Goal: Task Accomplishment & Management: Complete application form

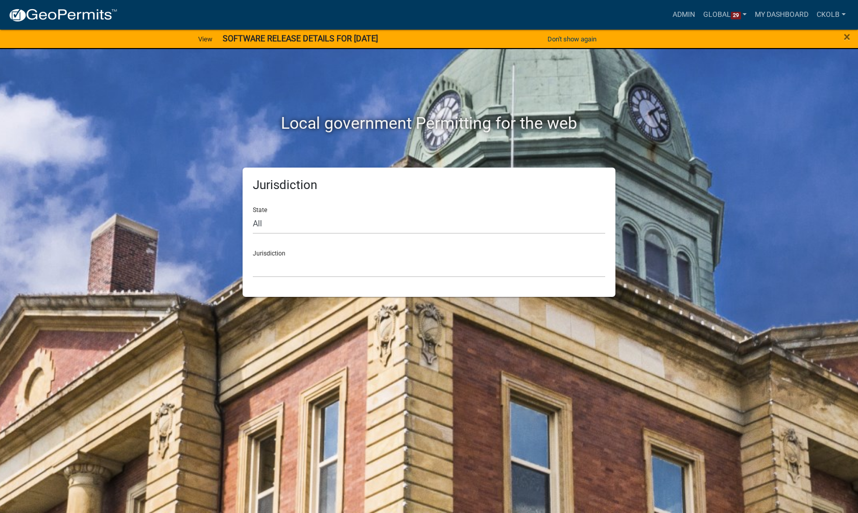
click at [850, 36] on div "× Close" at bounding box center [821, 39] width 71 height 21
click at [845, 39] on span "×" at bounding box center [846, 37] width 7 height 14
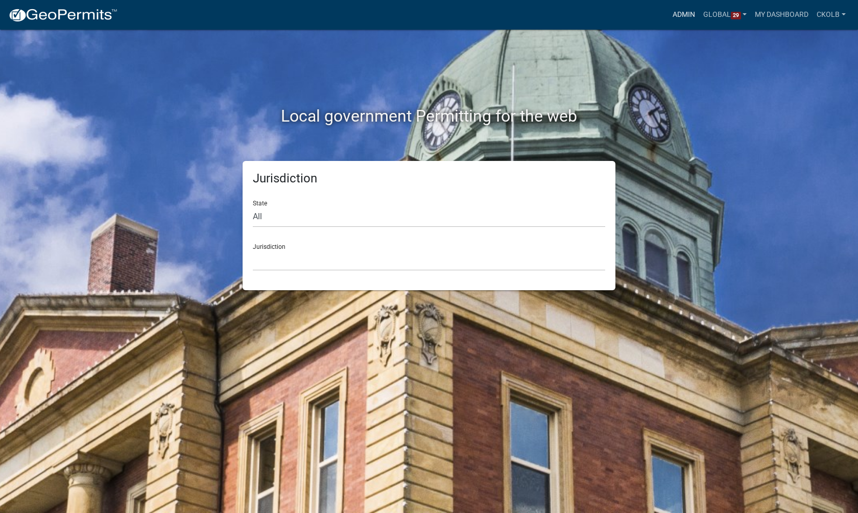
click at [677, 14] on link "Admin" at bounding box center [683, 14] width 31 height 19
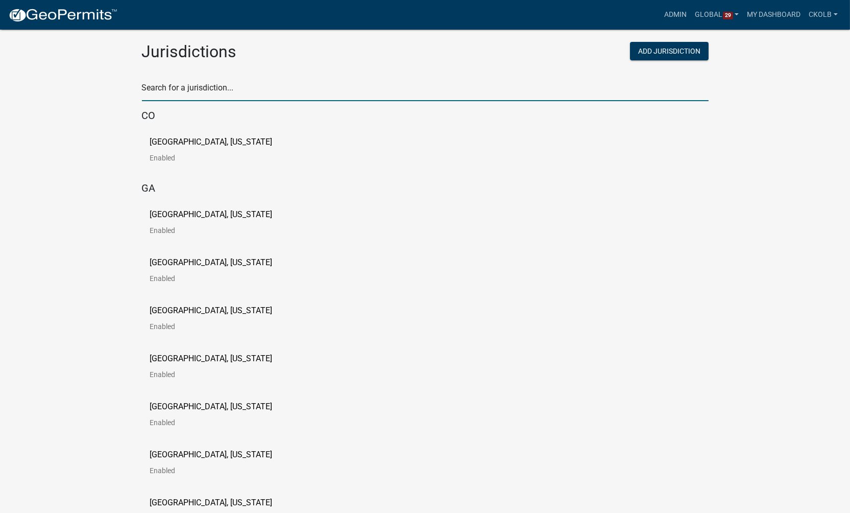
click at [187, 93] on input "text" at bounding box center [425, 90] width 567 height 21
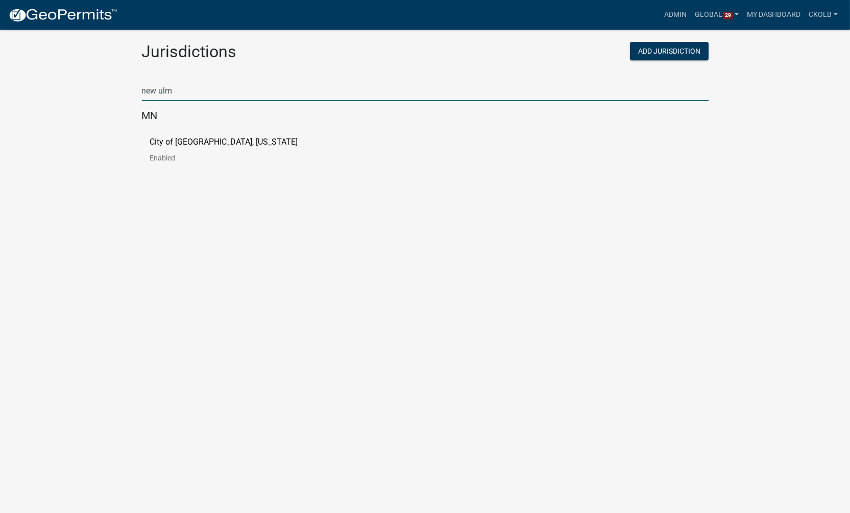
type input "new ulm"
click at [189, 149] on link "City of [GEOGRAPHIC_DATA], [US_STATE] Enabled" at bounding box center [232, 154] width 164 height 32
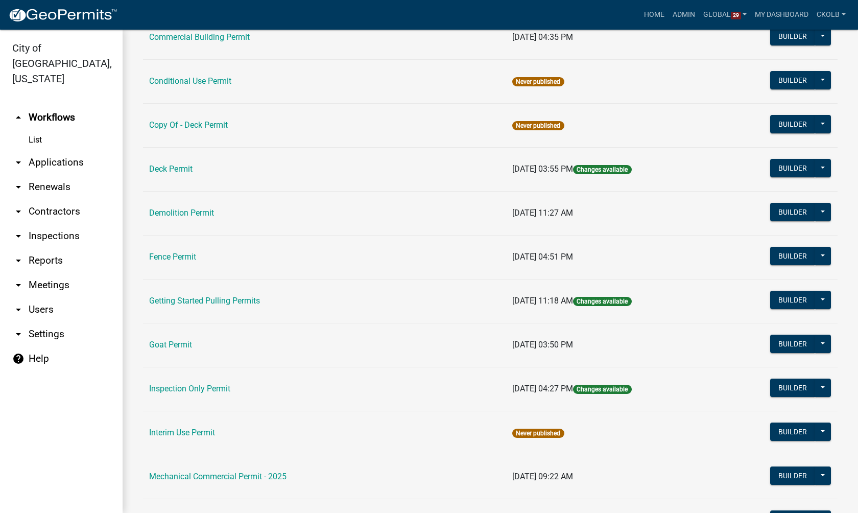
scroll to position [153, 0]
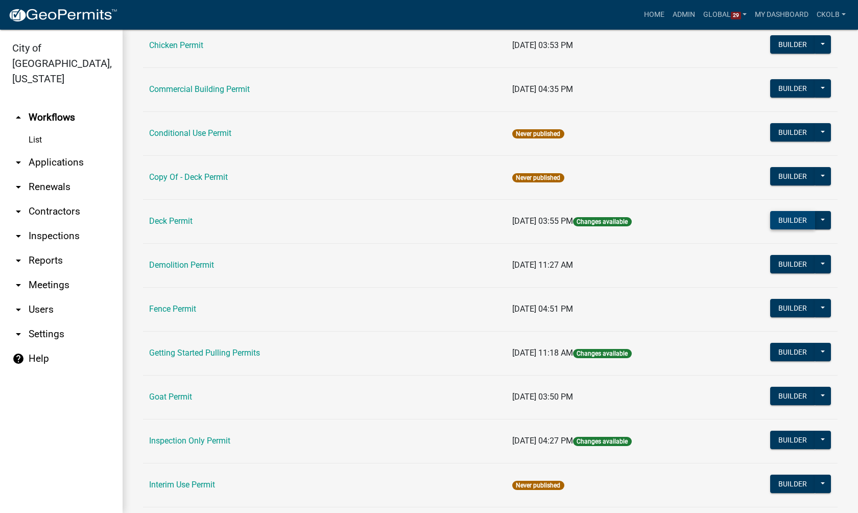
click at [782, 222] on button "Builder" at bounding box center [792, 220] width 45 height 18
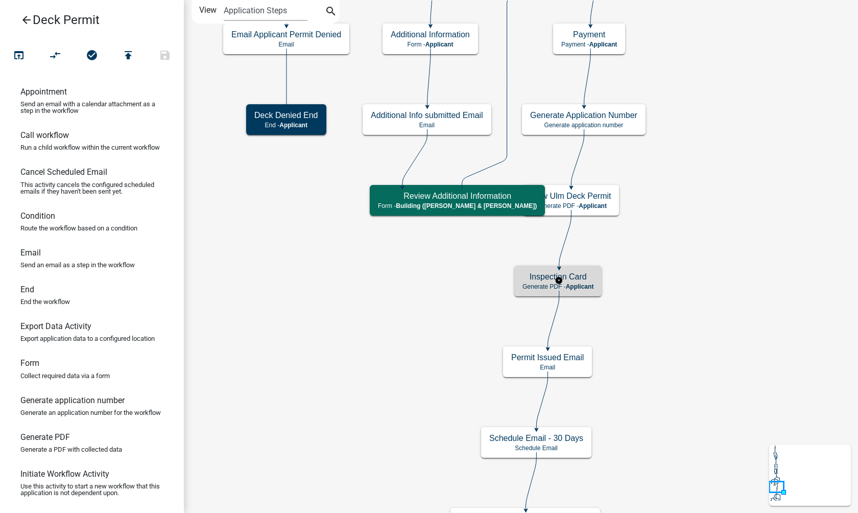
click at [589, 279] on h5 "Inspection Card" at bounding box center [557, 277] width 71 height 10
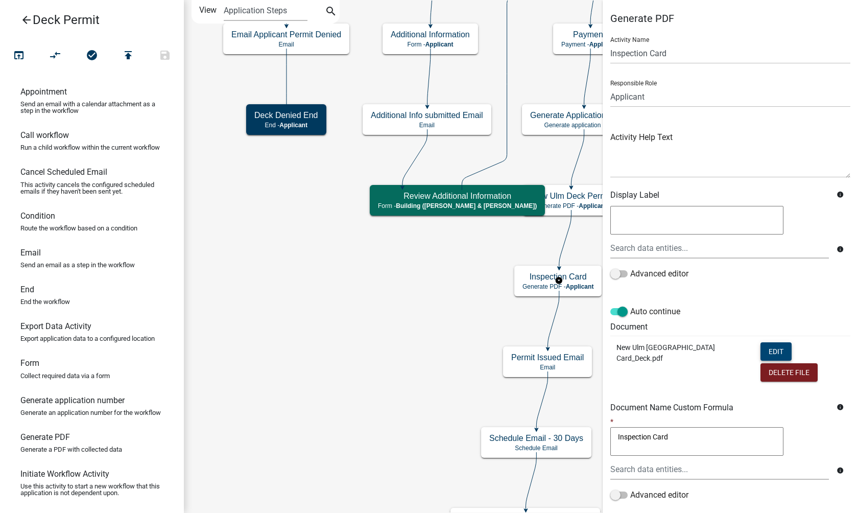
click at [769, 347] on button "Edit" at bounding box center [775, 351] width 31 height 18
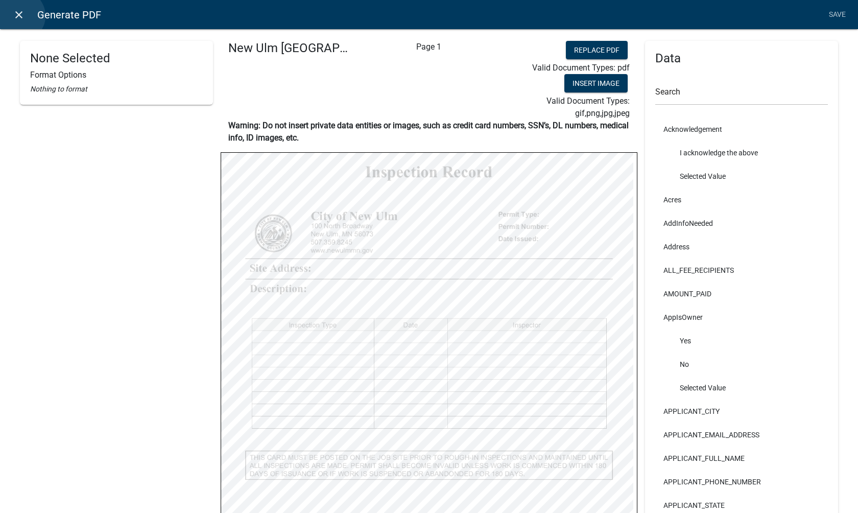
click at [19, 16] on icon "close" at bounding box center [19, 15] width 12 height 12
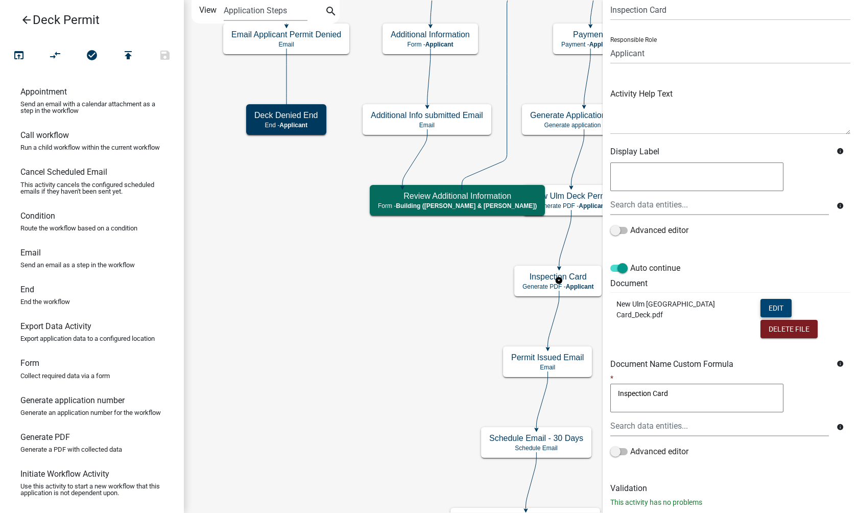
scroll to position [66, 0]
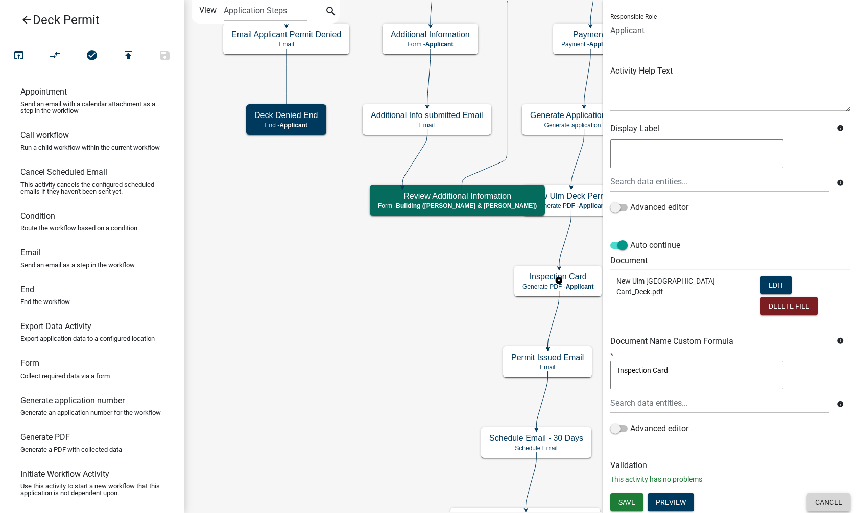
click at [823, 499] on button "Cancel" at bounding box center [828, 502] width 43 height 18
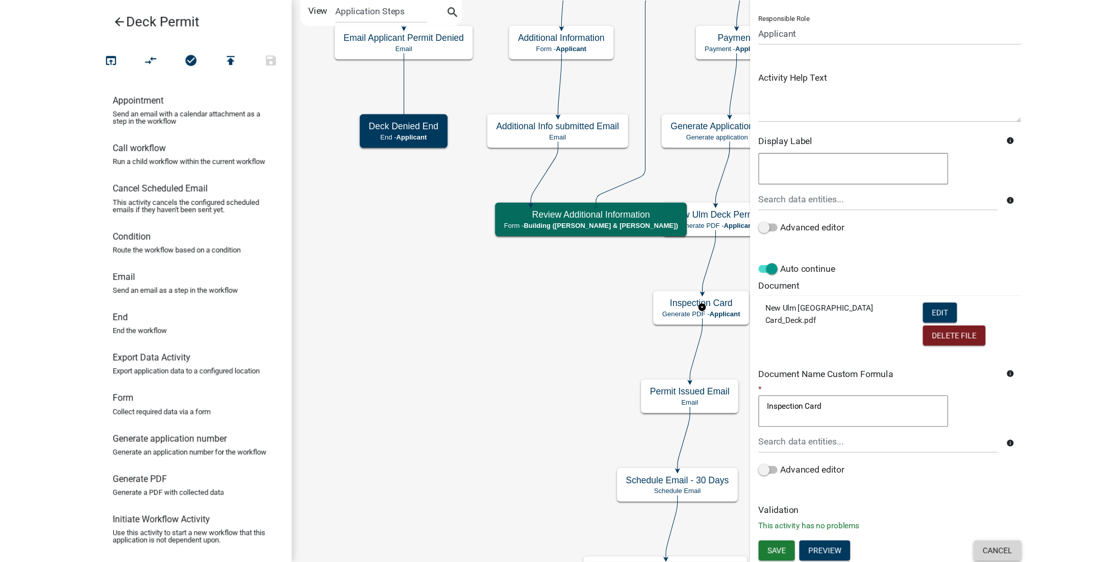
scroll to position [0, 0]
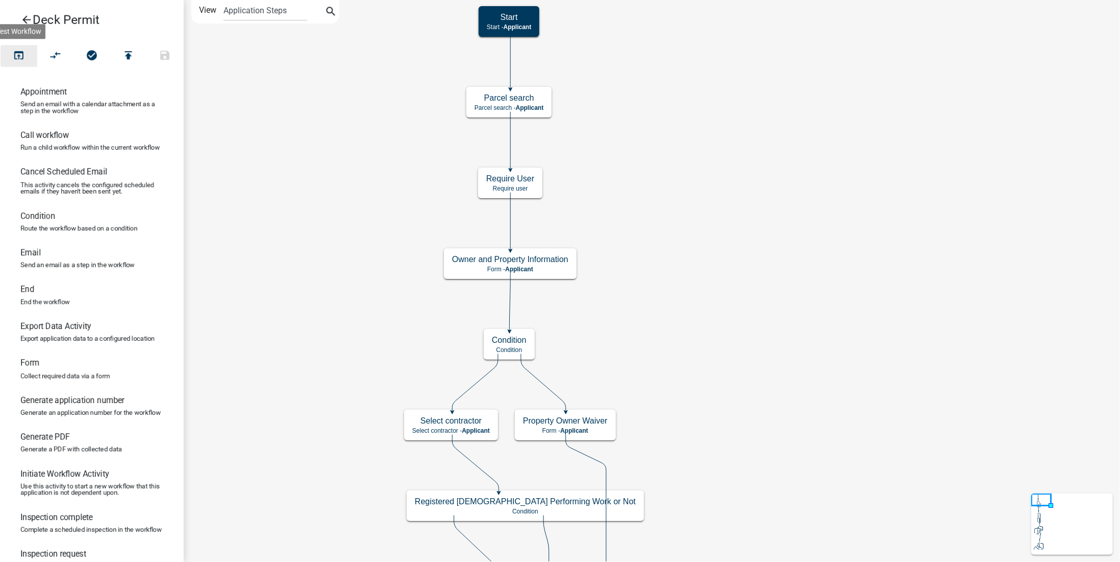
click at [21, 55] on icon "open_in_browser" at bounding box center [19, 56] width 12 height 14
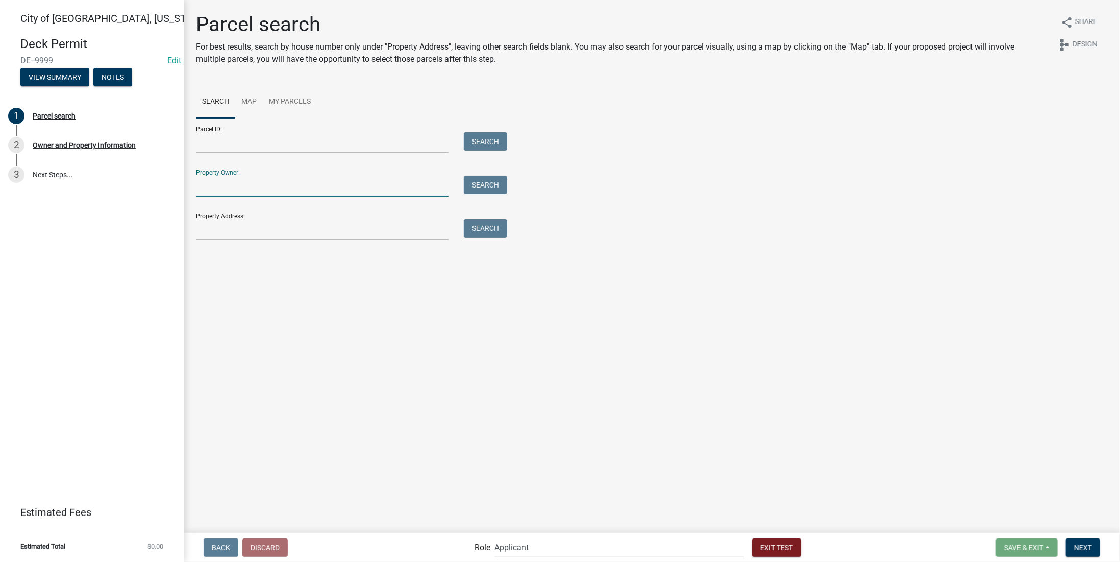
click at [262, 187] on input "Property Owner:" at bounding box center [322, 186] width 253 height 21
click at [475, 182] on button "Search" at bounding box center [485, 185] width 43 height 18
click at [425, 358] on main "Parcel search For best results, search by house number only under "Property Add…" at bounding box center [652, 265] width 937 height 531
drag, startPoint x: 245, startPoint y: 193, endPoint x: 195, endPoint y: 190, distance: 50.2
click at [195, 190] on div "colby" at bounding box center [322, 186] width 268 height 21
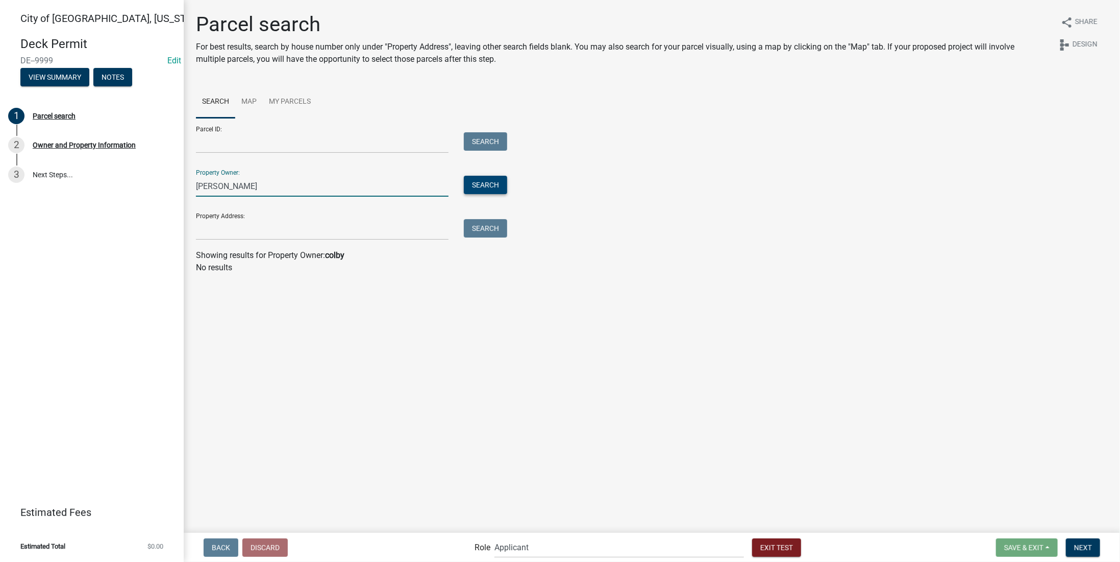
click at [473, 186] on button "Search" at bounding box center [485, 185] width 43 height 18
drag, startPoint x: 219, startPoint y: 179, endPoint x: 191, endPoint y: 179, distance: 28.1
click at [191, 179] on div "[PERSON_NAME]" at bounding box center [322, 186] width 268 height 21
type input "[PERSON_NAME]"
click at [476, 181] on button "Search" at bounding box center [485, 185] width 43 height 18
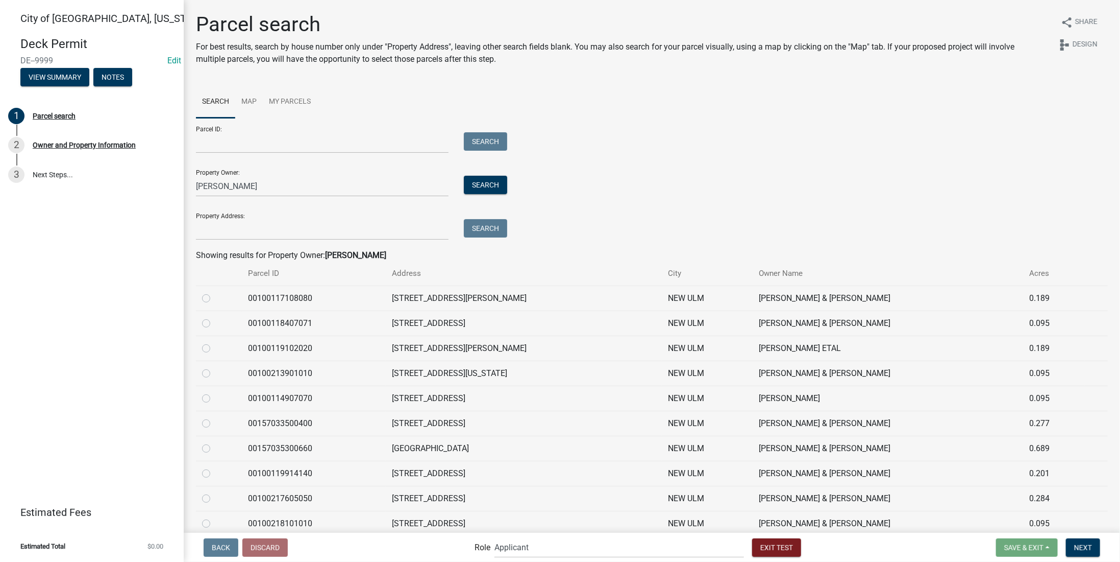
click at [214, 292] on label at bounding box center [214, 292] width 0 height 0
click at [214, 297] on input "radio" at bounding box center [217, 295] width 7 height 7
radio input "true"
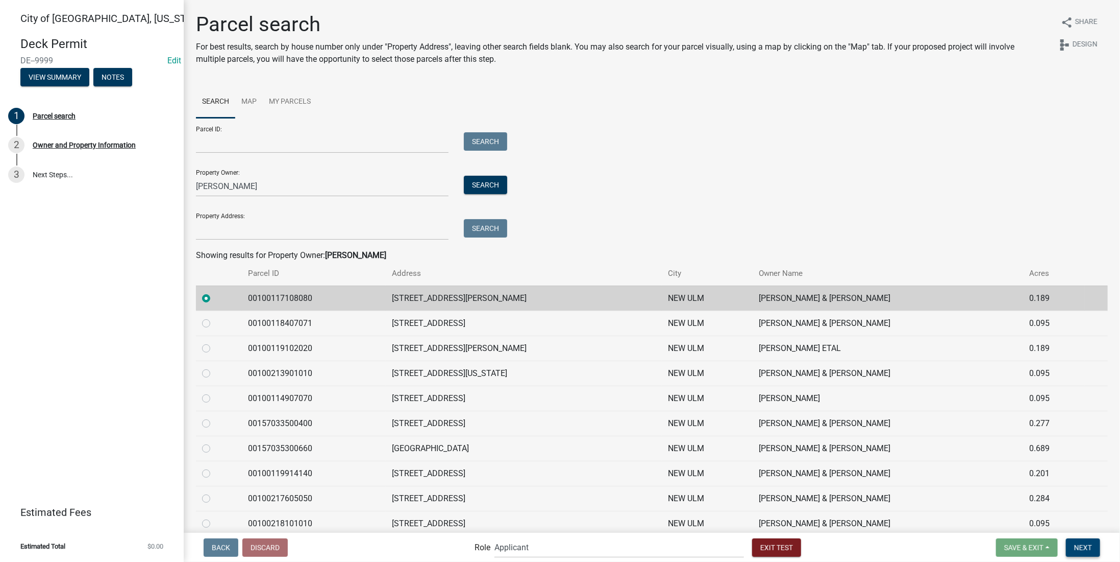
click at [857, 512] on button "Next" at bounding box center [1083, 547] width 34 height 18
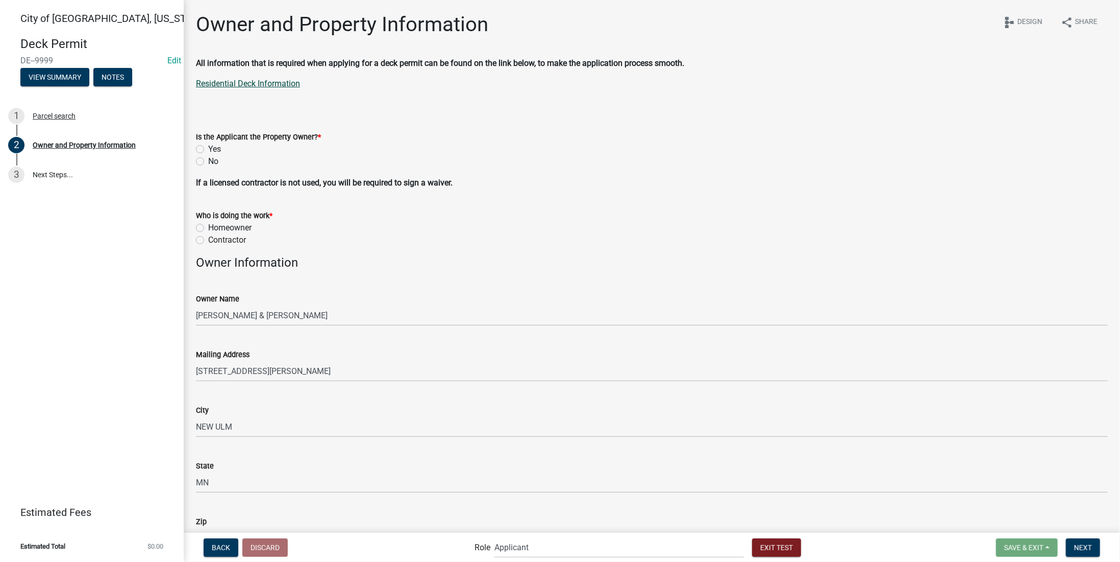
click at [284, 83] on link "Residential Deck Information" at bounding box center [248, 84] width 104 height 10
click at [208, 152] on label "Yes" at bounding box center [214, 149] width 13 height 12
click at [208, 150] on input "Yes" at bounding box center [211, 146] width 7 height 7
radio input "true"
click at [208, 240] on label "Contractor" at bounding box center [227, 240] width 38 height 12
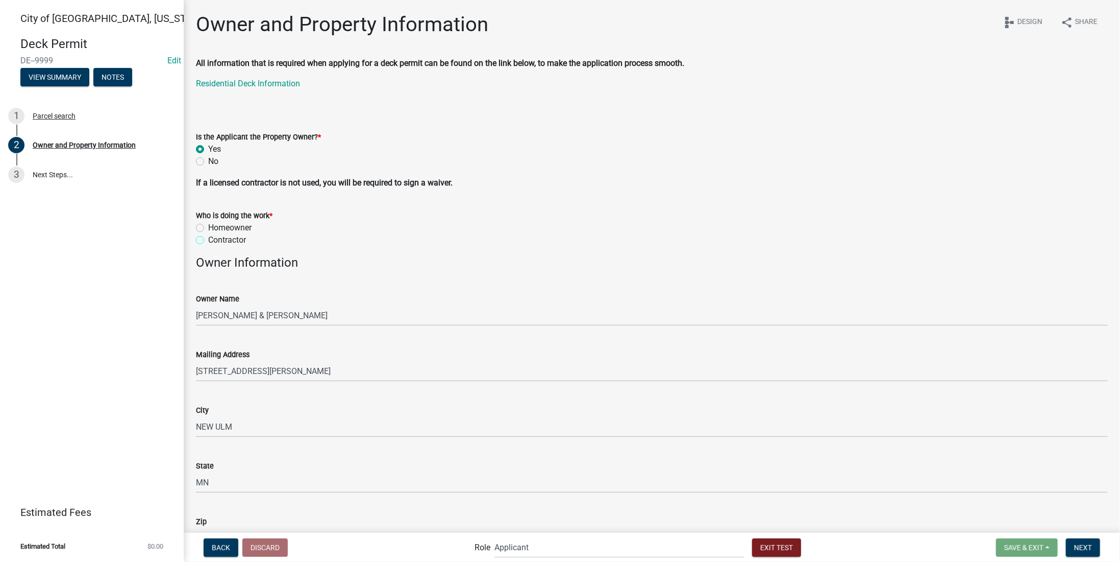
click at [208, 240] on input "Contractor" at bounding box center [211, 237] width 7 height 7
radio input "true"
click at [500, 242] on div "Contractor" at bounding box center [652, 240] width 912 height 12
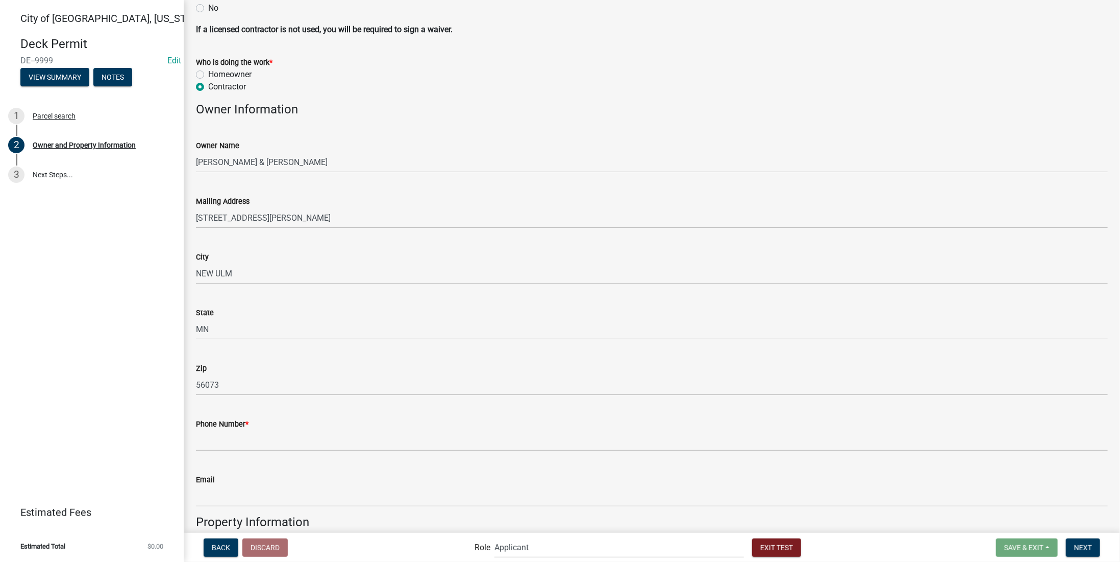
scroll to position [255, 0]
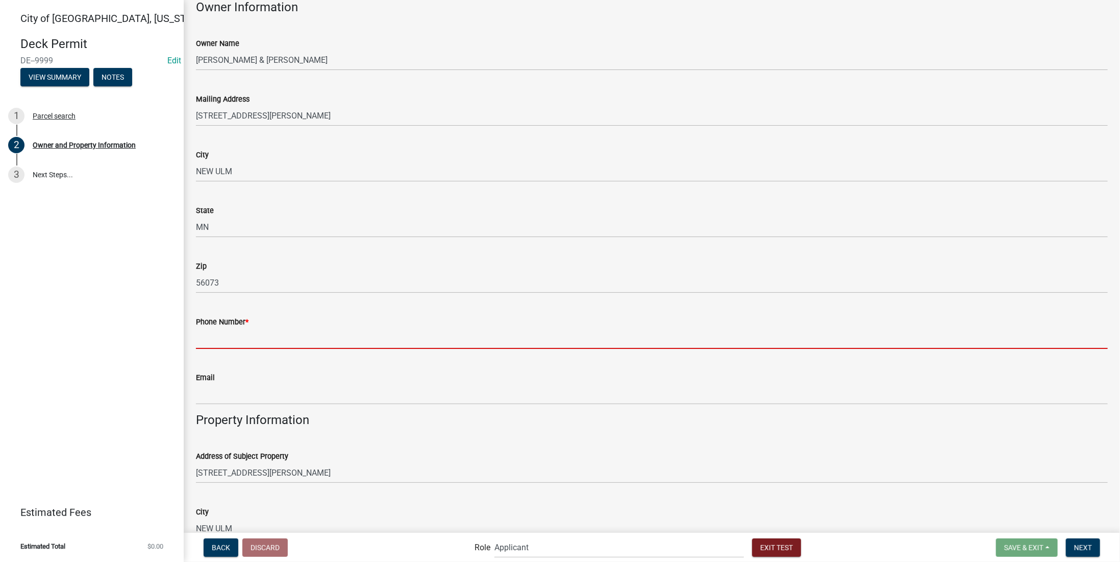
click at [262, 334] on input "Phone Number *" at bounding box center [652, 338] width 912 height 21
type input "000-111-2222"
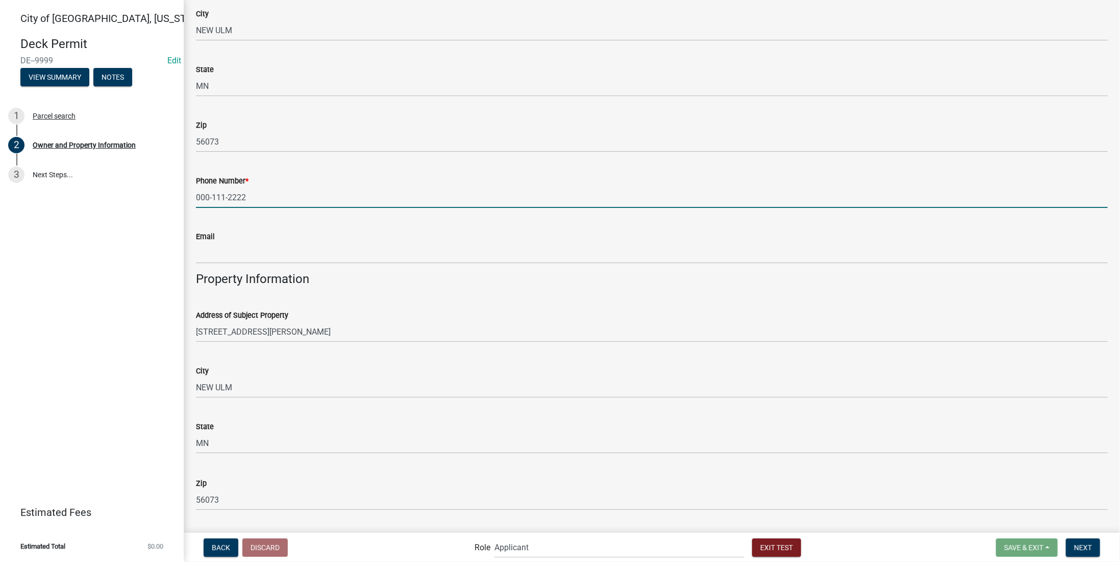
scroll to position [408, 0]
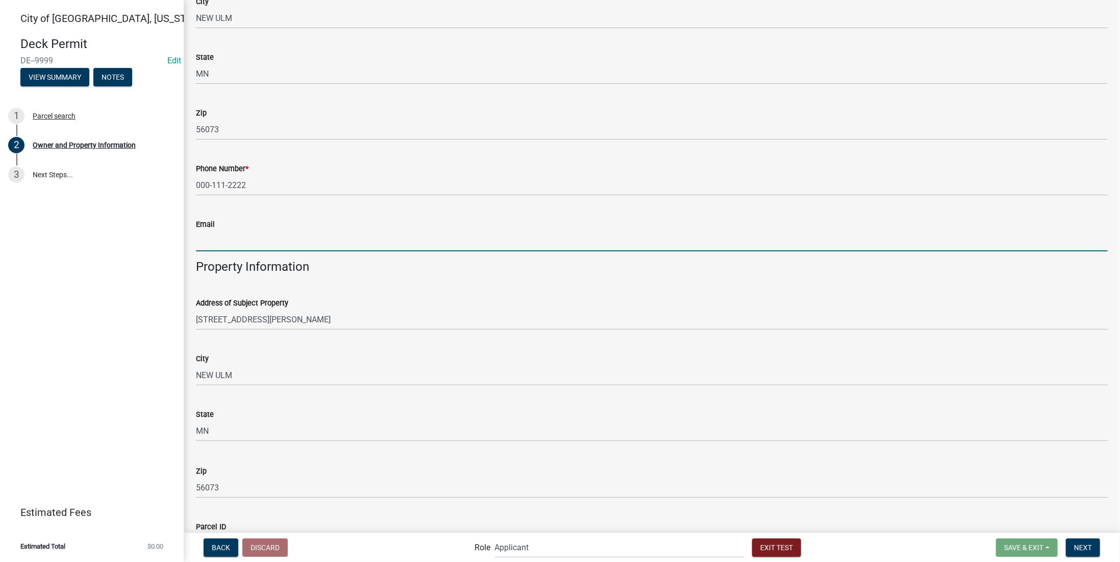
click at [272, 237] on input "Email" at bounding box center [652, 240] width 912 height 21
type input "[EMAIL_ADDRESS][DOMAIN_NAME]"
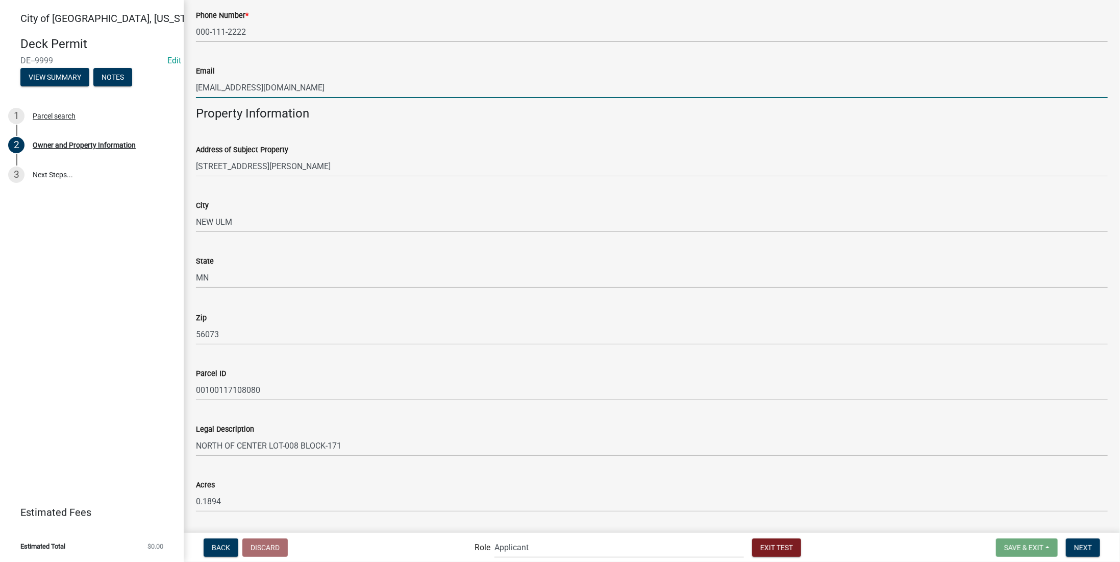
scroll to position [590, 0]
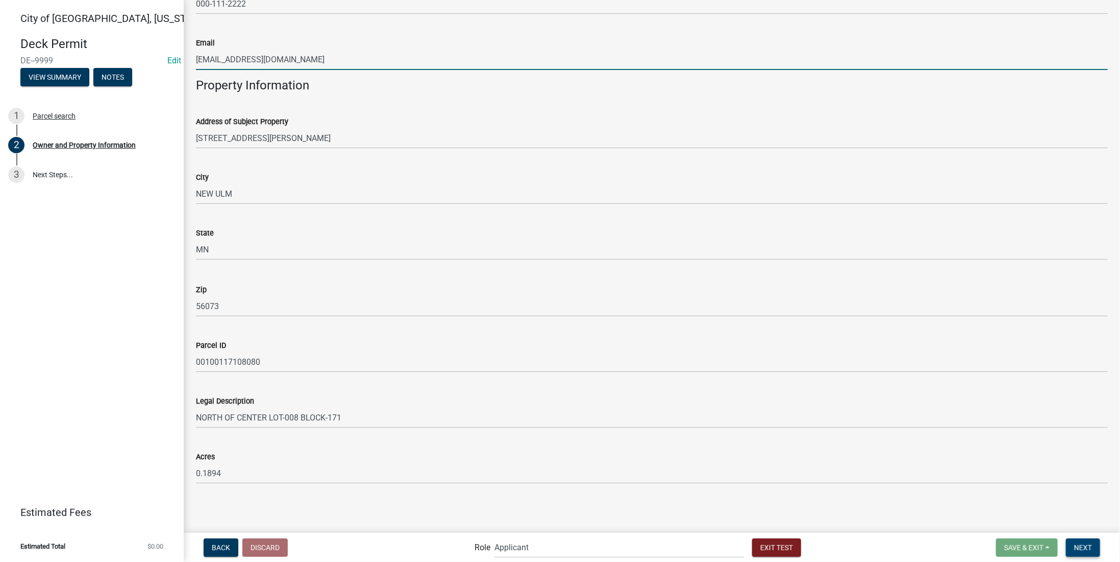
click at [857, 512] on span "Next" at bounding box center [1084, 547] width 18 height 8
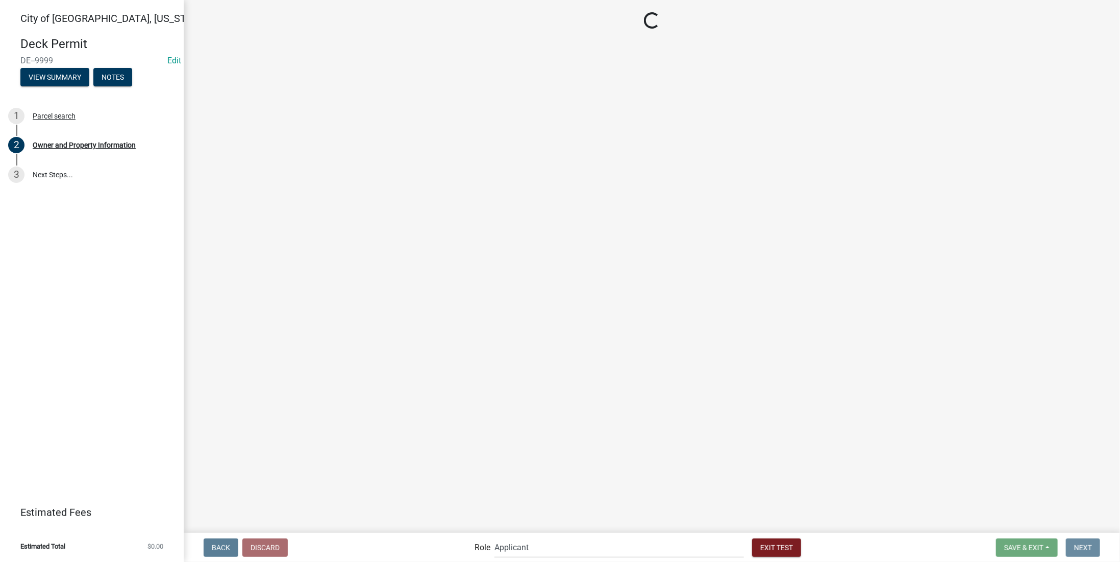
scroll to position [0, 0]
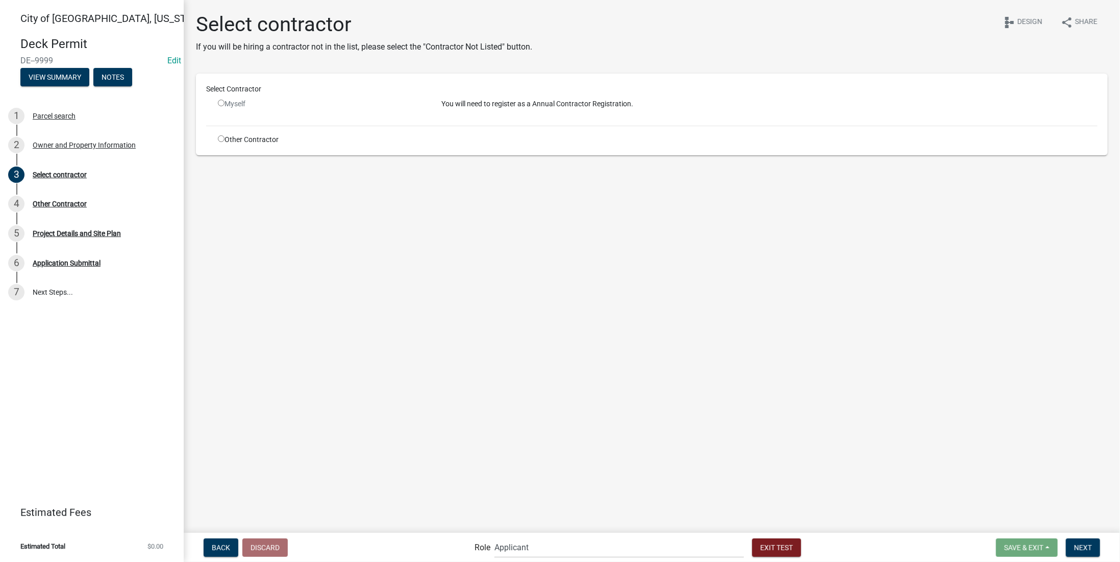
click at [219, 139] on input "radio" at bounding box center [221, 138] width 7 height 7
radio input "true"
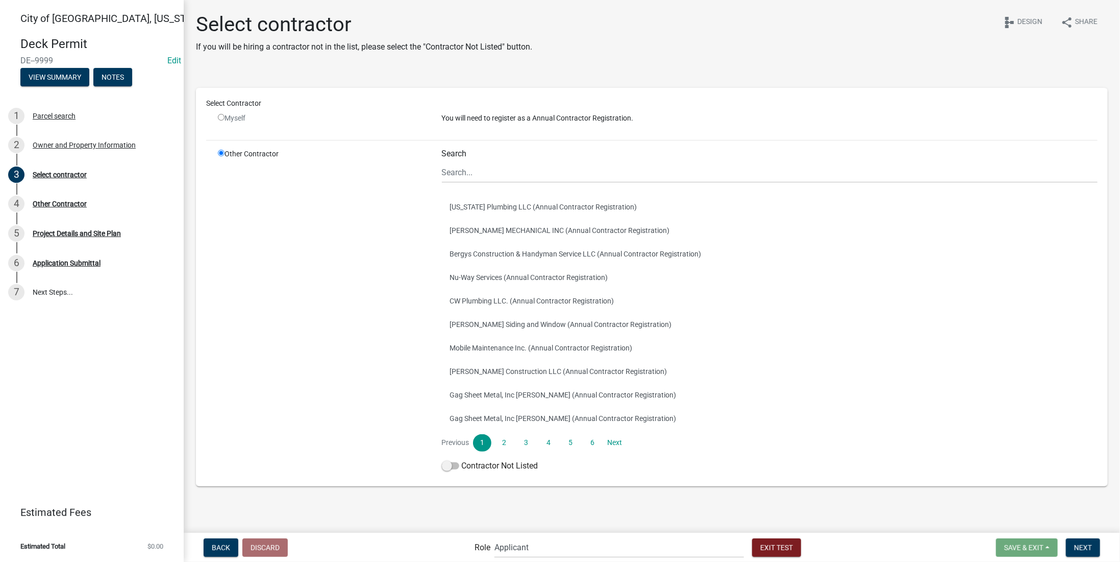
click at [221, 115] on input "radio" at bounding box center [221, 117] width 7 height 7
radio input "false"
radio input "true"
drag, startPoint x: 197, startPoint y: 47, endPoint x: 562, endPoint y: 52, distance: 365.0
click at [562, 52] on div "Select contractor If you will be hiring a contractor not in the list, please se…" at bounding box center [652, 36] width 912 height 49
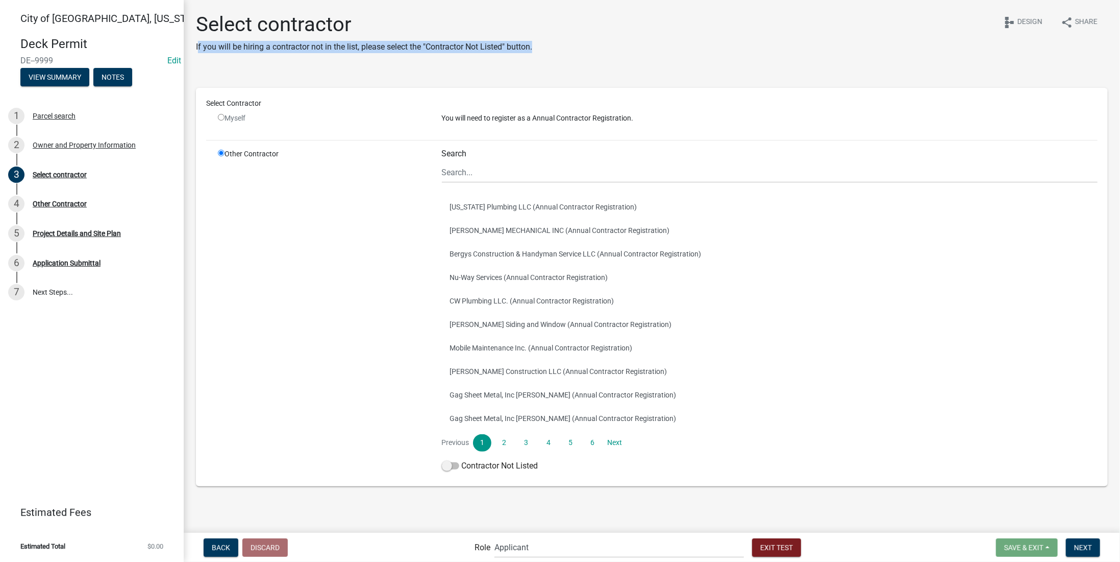
click at [573, 52] on div "Select contractor If you will be hiring a contractor not in the list, please se…" at bounding box center [652, 36] width 912 height 49
click at [480, 369] on button "[PERSON_NAME] Construction LLC (Annual Contractor Registration)" at bounding box center [770, 370] width 656 height 23
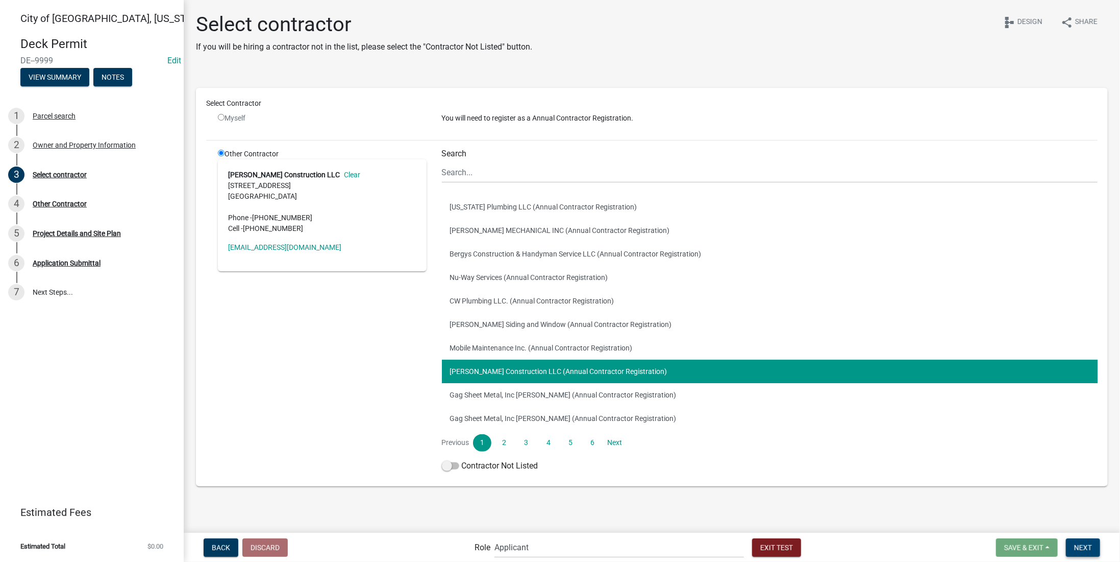
click at [857, 512] on button "Next" at bounding box center [1083, 547] width 34 height 18
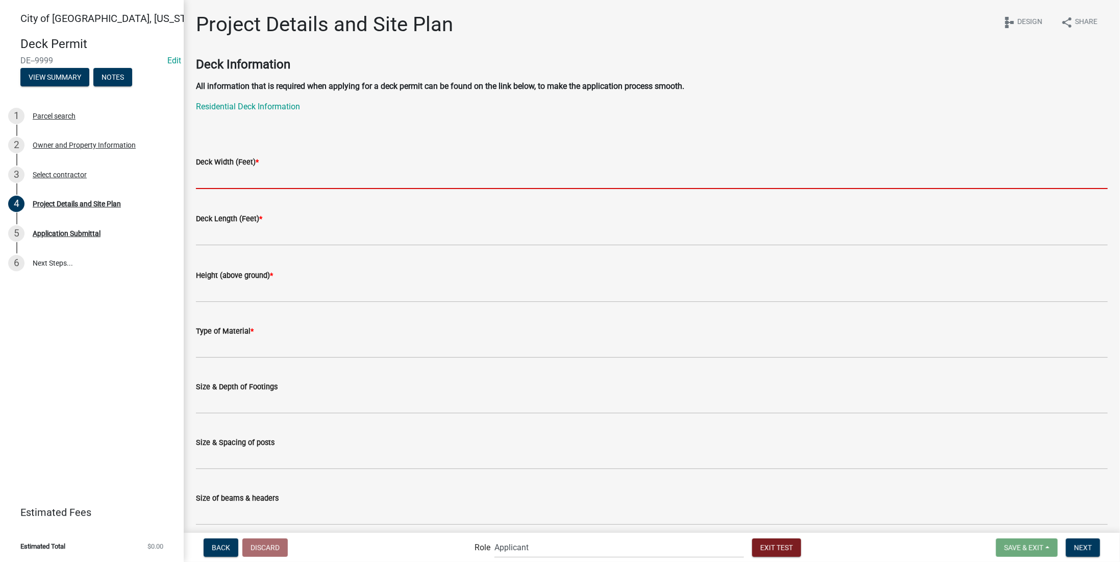
click at [235, 181] on input "text" at bounding box center [652, 178] width 912 height 21
type input "10"
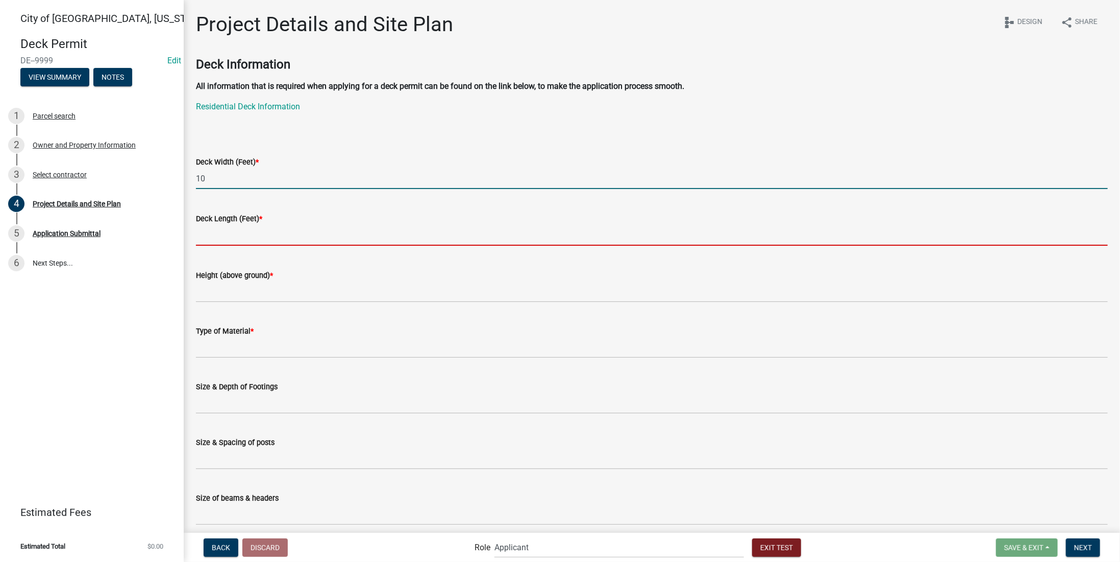
drag, startPoint x: 236, startPoint y: 235, endPoint x: 237, endPoint y: 240, distance: 5.8
click at [236, 235] on input "text" at bounding box center [652, 235] width 912 height 21
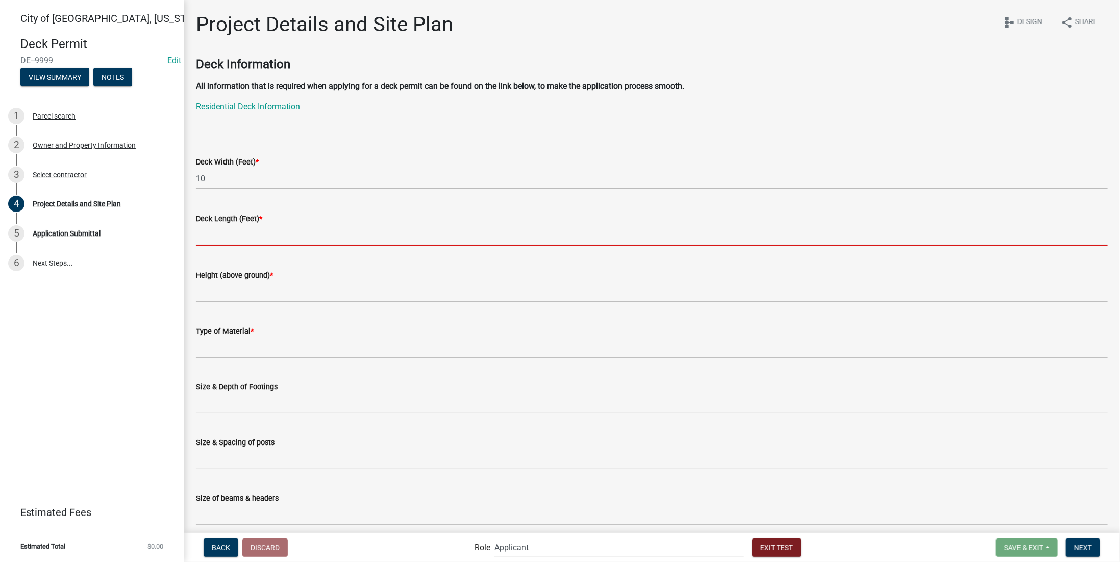
type input "8"
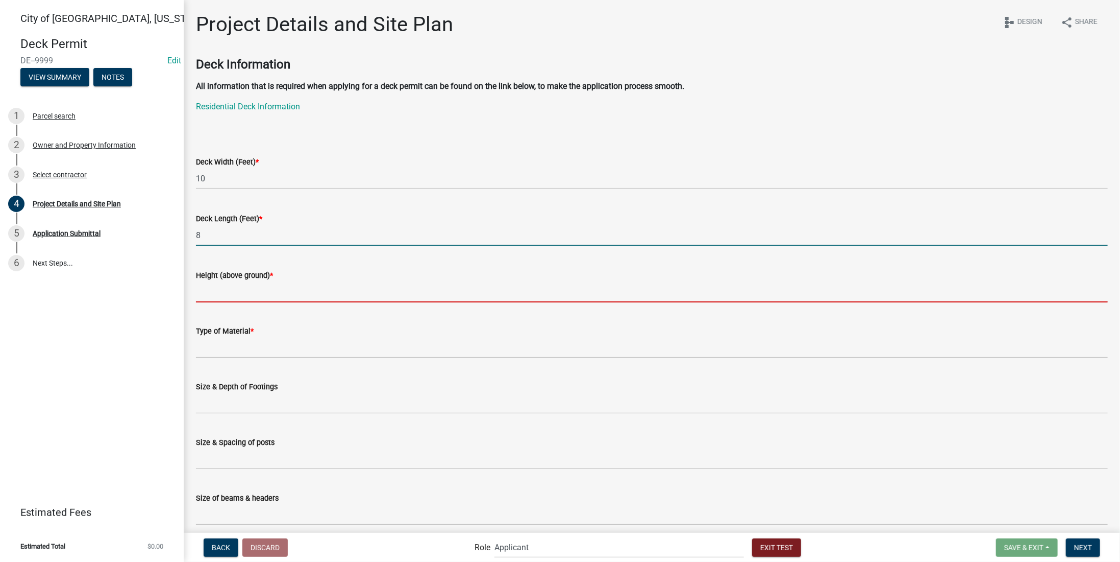
click at [237, 292] on input "Height (above ground) *" at bounding box center [652, 291] width 912 height 21
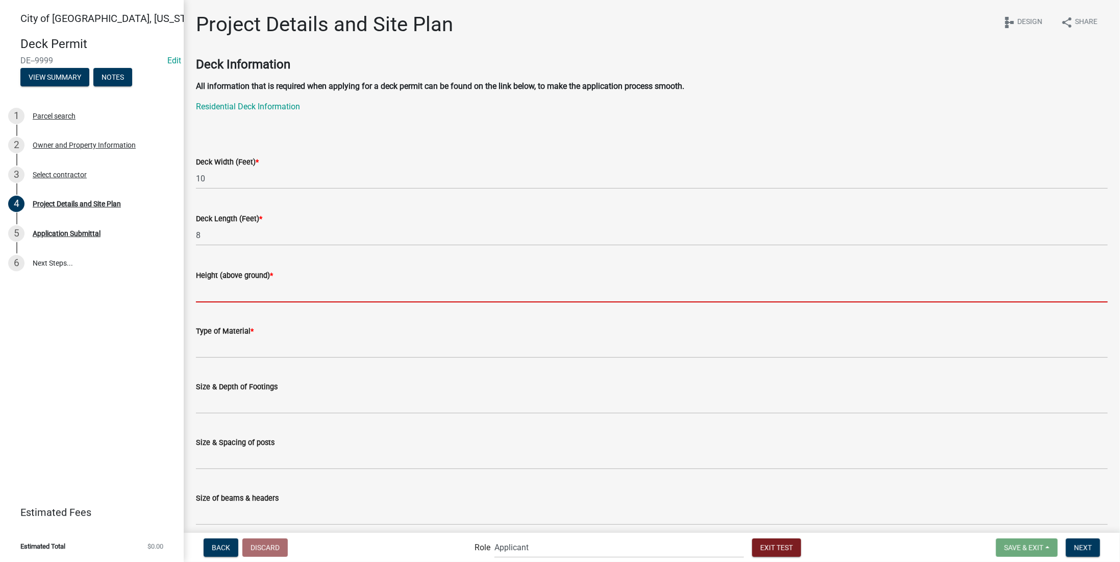
type input "3"
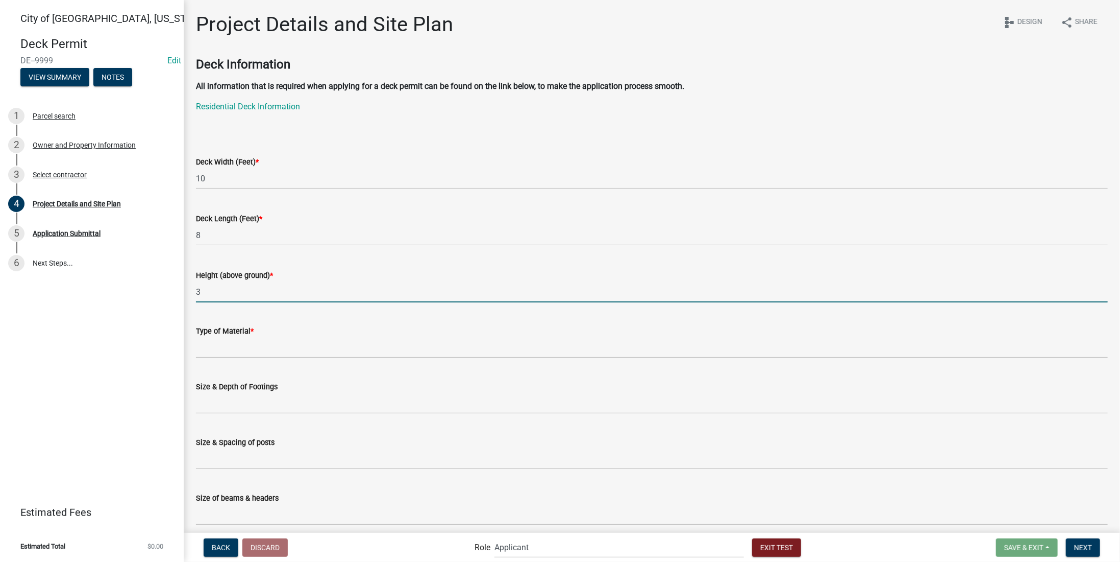
click at [250, 360] on wm-data-entity-input "Type of Material *" at bounding box center [652, 338] width 912 height 56
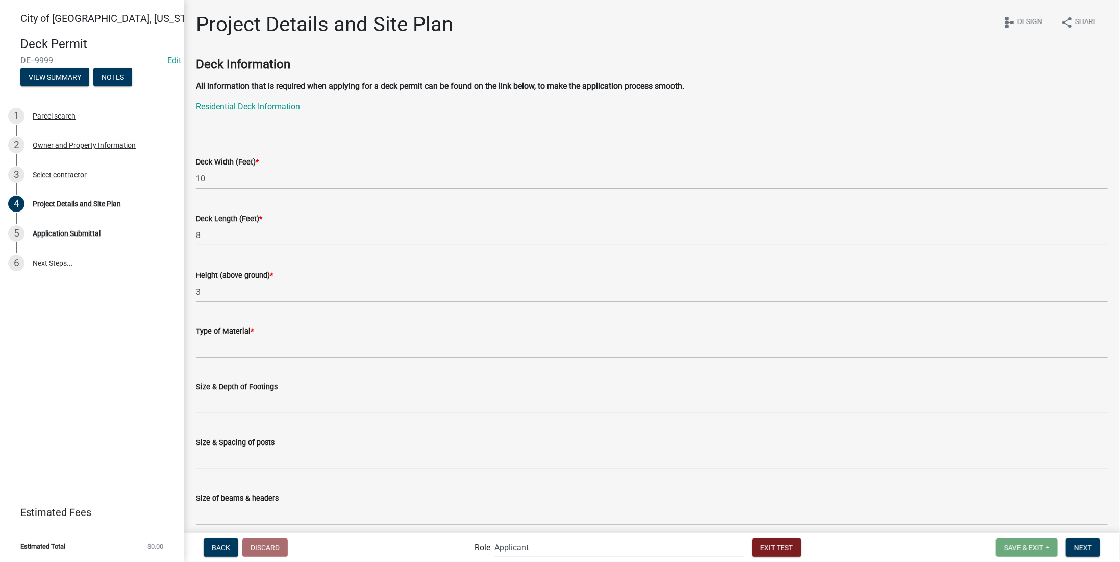
click at [250, 358] on wm-data-entity-input "Type of Material *" at bounding box center [652, 338] width 912 height 56
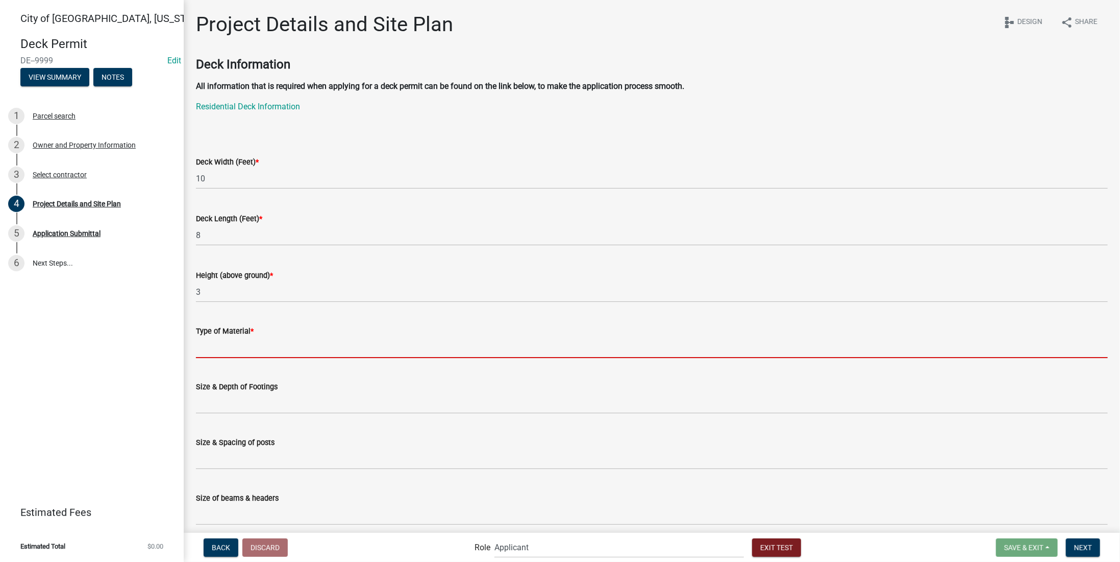
click at [260, 344] on input "Type of Material *" at bounding box center [652, 347] width 912 height 21
type input "wood"
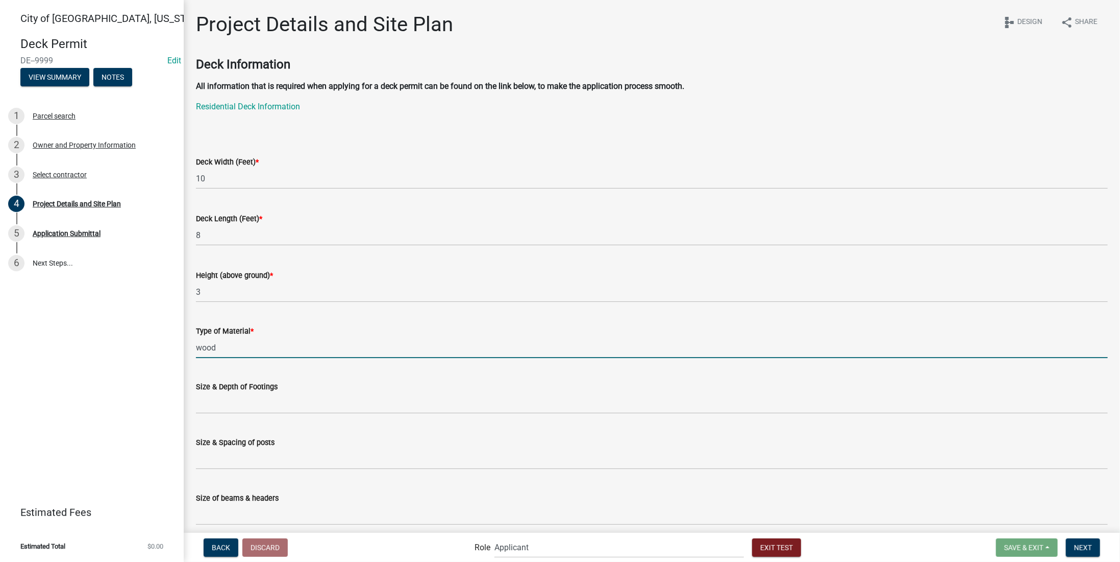
click at [307, 138] on wm-data-entity-input "All information that is required when applying for a deck permit can be found o…" at bounding box center [652, 110] width 912 height 61
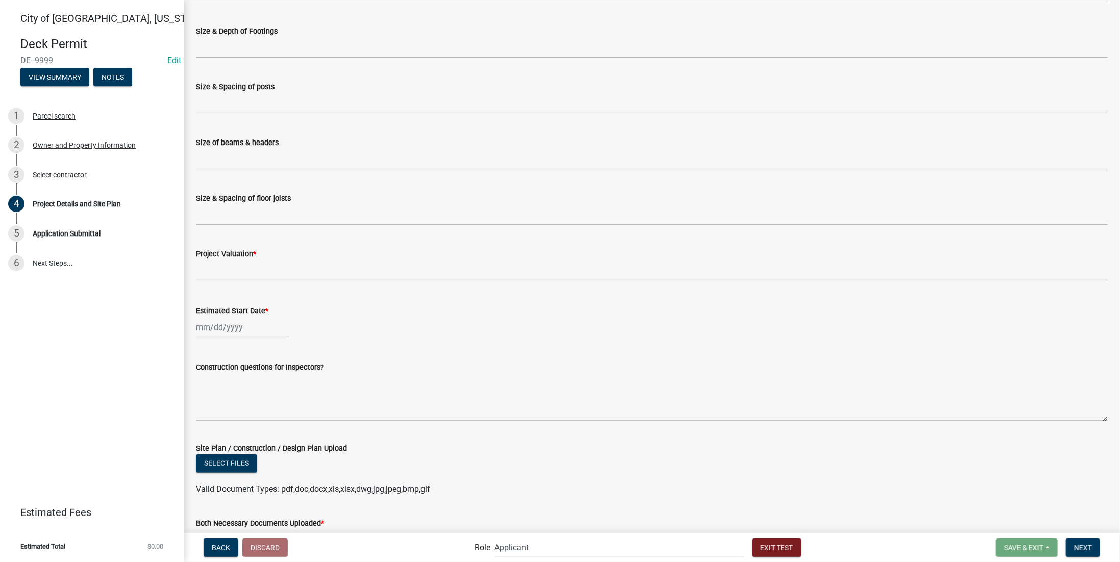
scroll to position [408, 0]
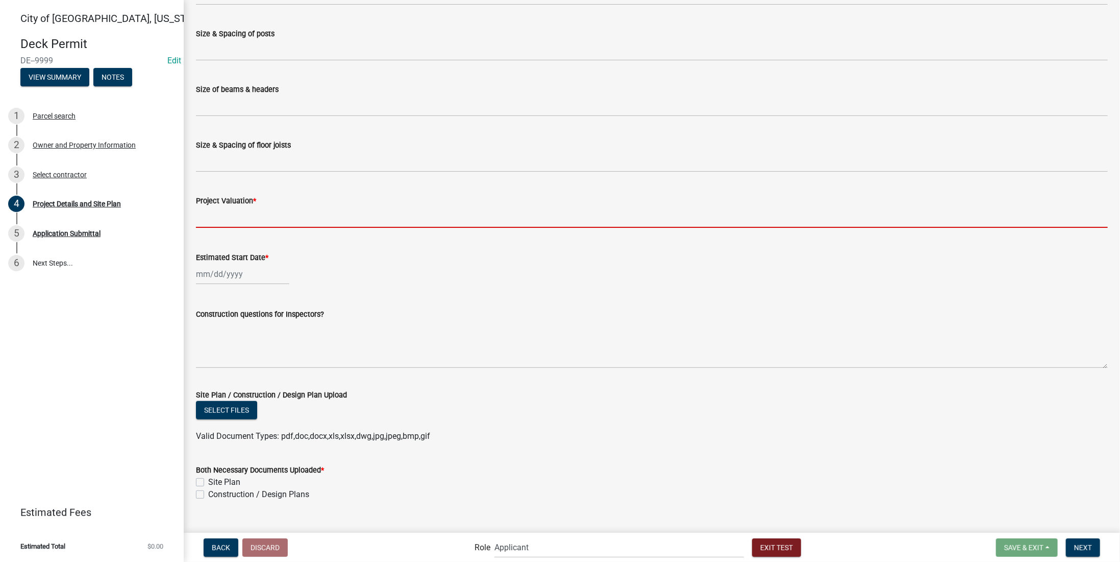
click at [275, 216] on input "text" at bounding box center [652, 217] width 912 height 21
type input "20000"
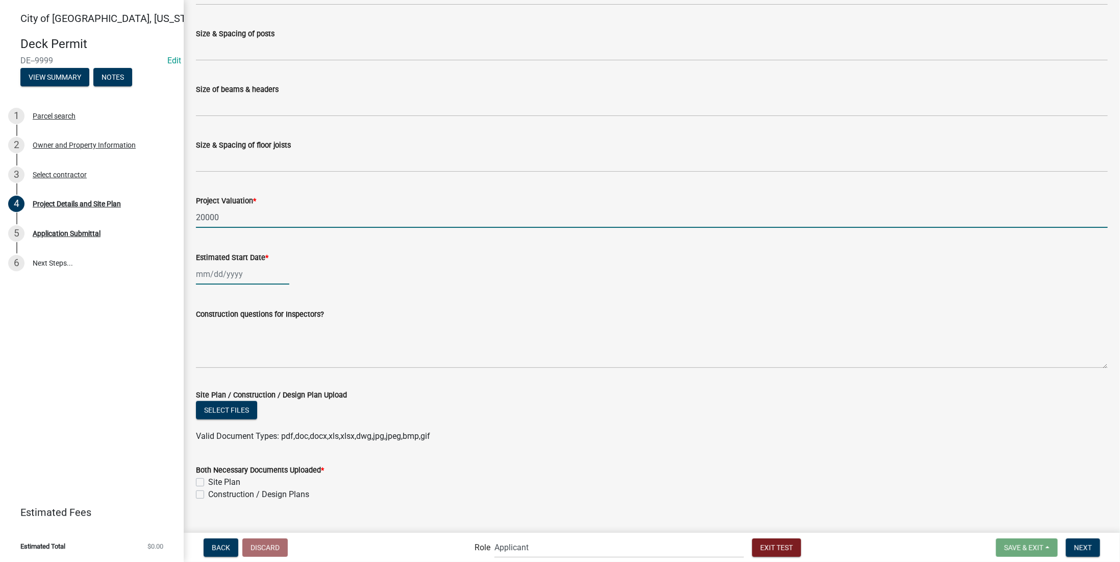
click at [235, 278] on div at bounding box center [242, 273] width 93 height 21
select select "10"
select select "2025"
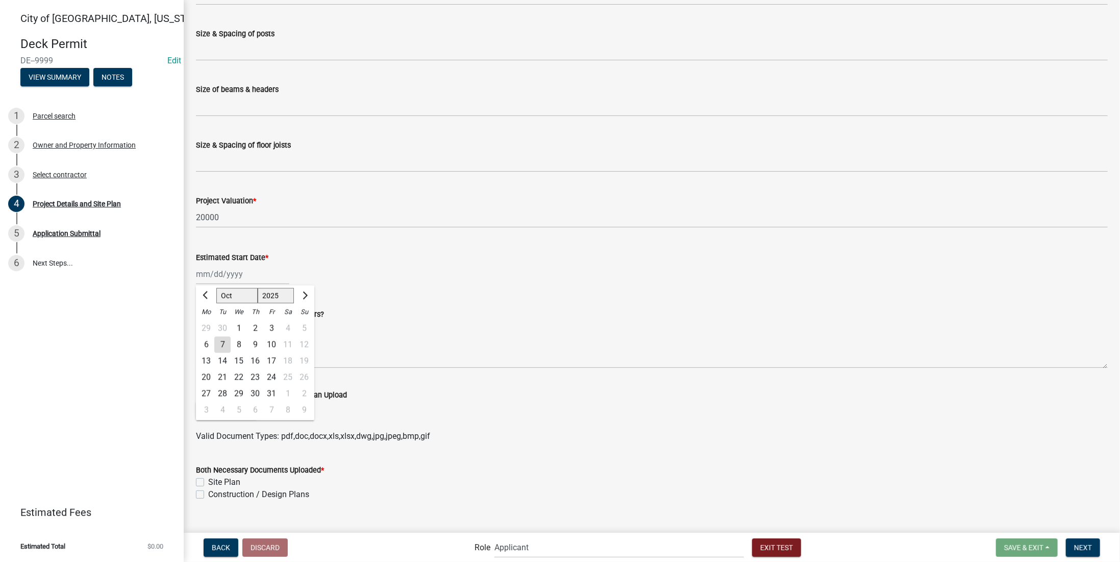
click at [204, 364] on div "13" at bounding box center [206, 361] width 16 height 16
type input "[DATE]"
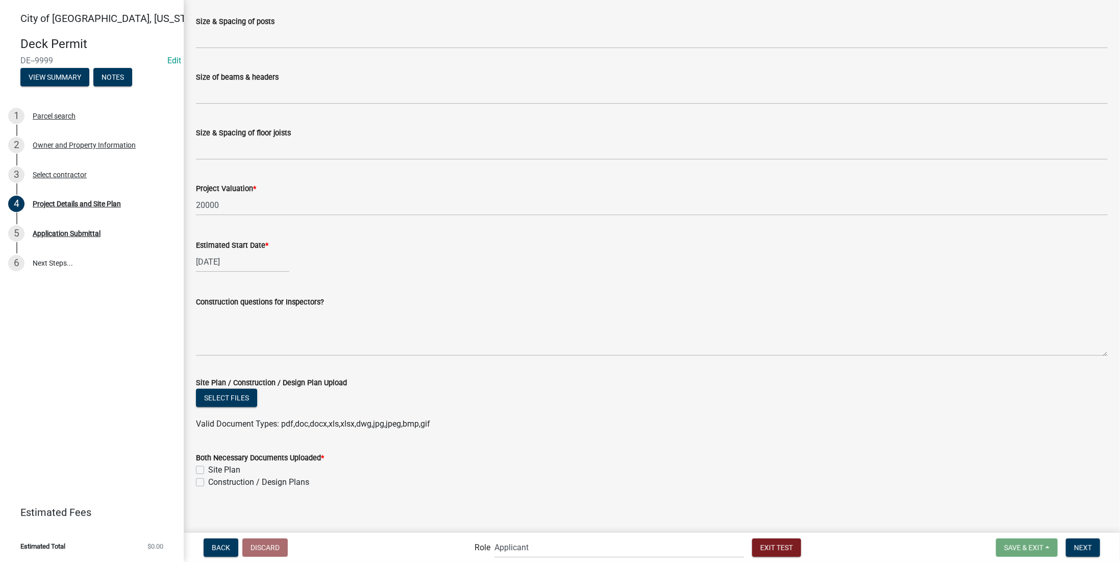
scroll to position [427, 0]
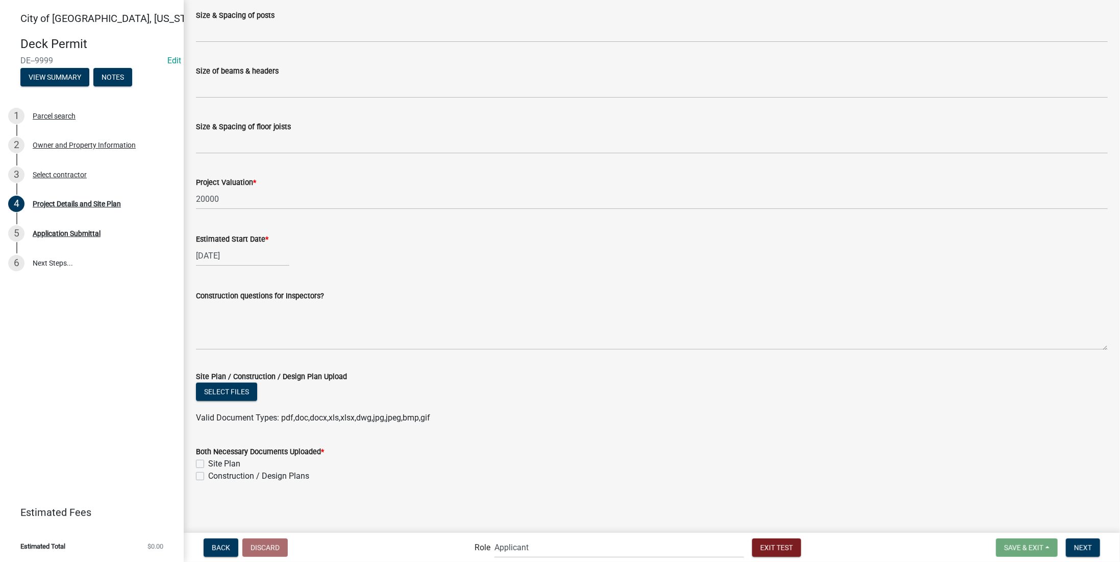
click at [196, 458] on div "Both Necessary Documents Uploaded * Site Plan Construction / Design Plans" at bounding box center [652, 457] width 928 height 49
click at [202, 458] on div "Site Plan" at bounding box center [652, 463] width 912 height 12
click at [208, 462] on label "Site Plan" at bounding box center [224, 463] width 32 height 12
click at [208, 462] on input "Site Plan" at bounding box center [211, 460] width 7 height 7
checkbox input "true"
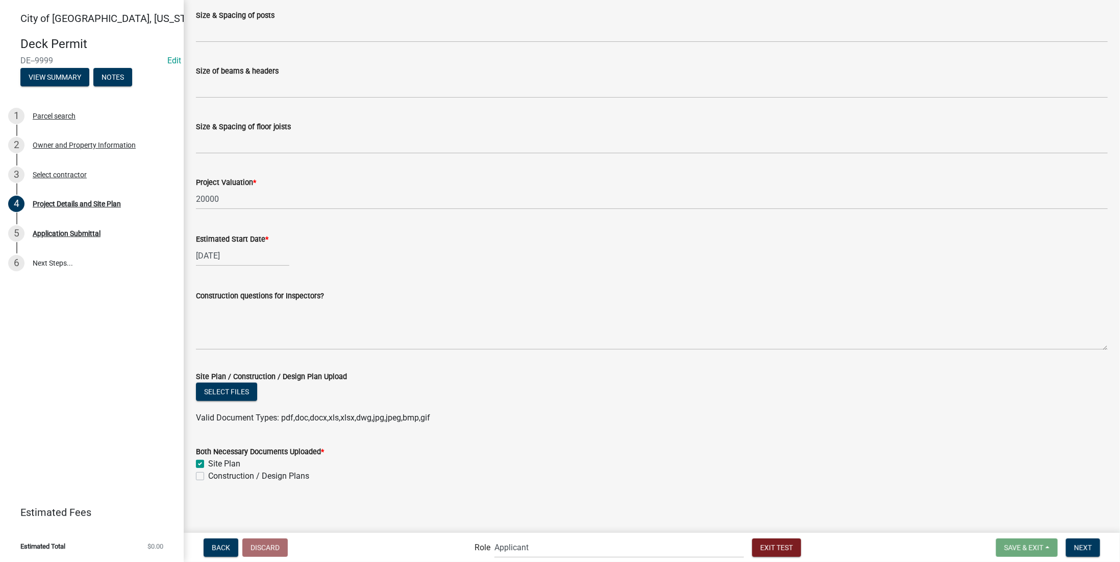
click at [208, 472] on label "Construction / Design Plans" at bounding box center [258, 476] width 101 height 12
click at [208, 472] on input "Construction / Design Plans" at bounding box center [211, 473] width 7 height 7
checkbox input "true"
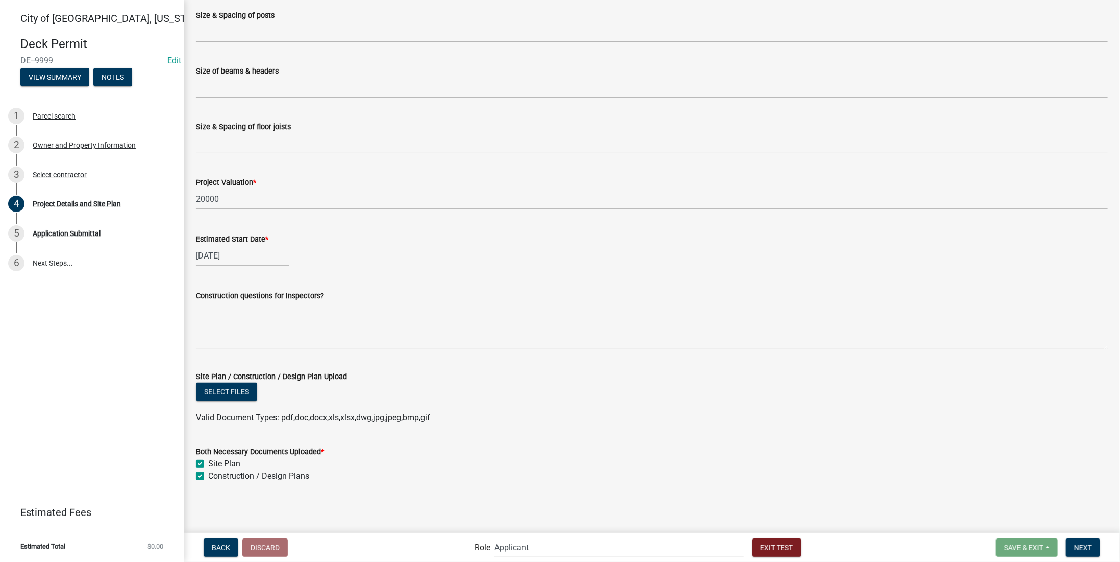
click at [720, 457] on div "Site Plan" at bounding box center [652, 463] width 912 height 12
click at [857, 512] on span "Next" at bounding box center [1084, 547] width 18 height 8
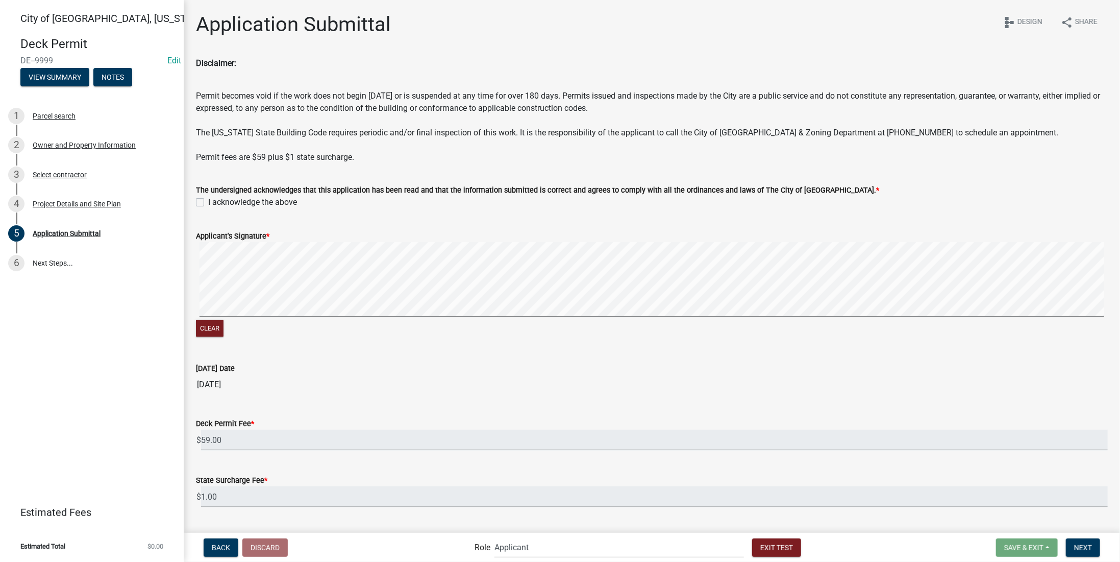
click at [195, 201] on div "The undersigned acknowledges that this application has been read and that the i…" at bounding box center [652, 190] width 928 height 37
click at [208, 205] on label "I acknowledge the above" at bounding box center [252, 202] width 89 height 12
click at [208, 203] on input "I acknowledge the above" at bounding box center [211, 199] width 7 height 7
checkbox input "true"
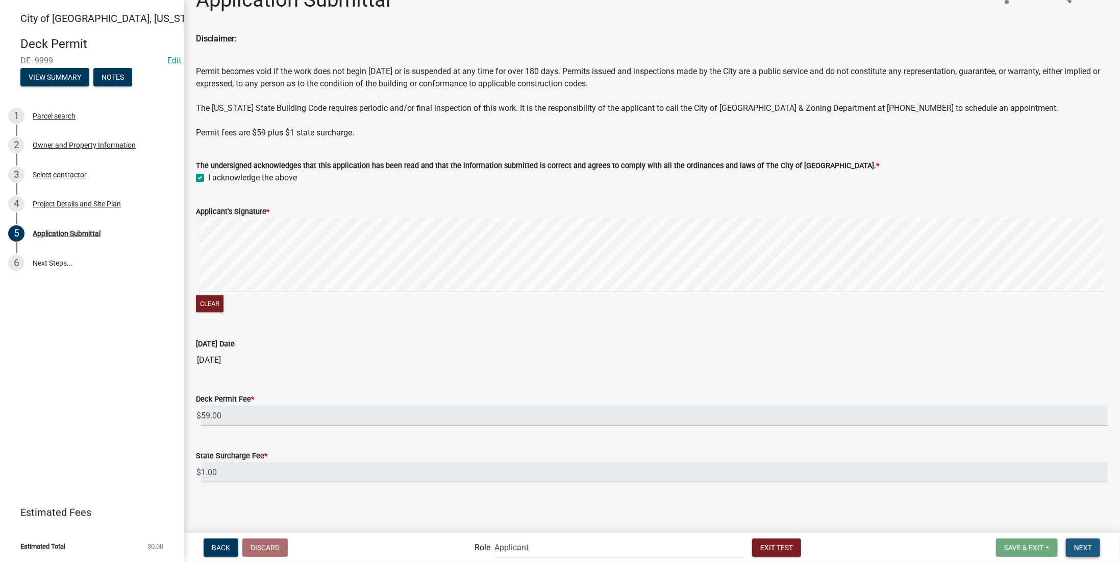
click at [857, 512] on button "Next" at bounding box center [1083, 547] width 34 height 18
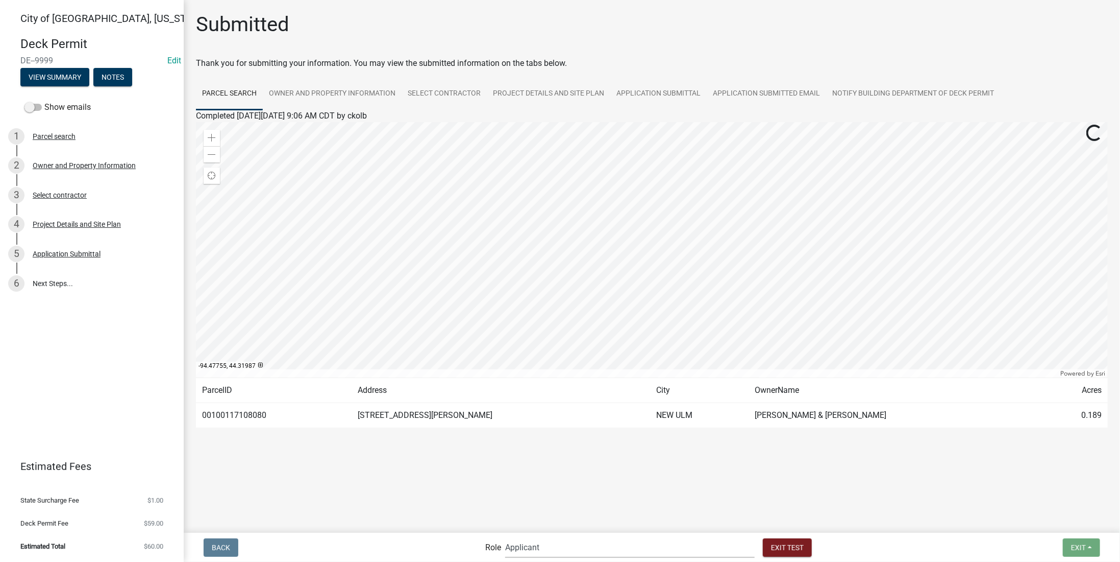
click at [570, 512] on select "Applicant Admin Building ([PERSON_NAME] & [PERSON_NAME]) Building Safety Admini…" at bounding box center [630, 546] width 250 height 21
click at [547, 512] on select "Applicant Admin Building ([PERSON_NAME] & [PERSON_NAME]) Building Safety Admini…" at bounding box center [630, 546] width 250 height 21
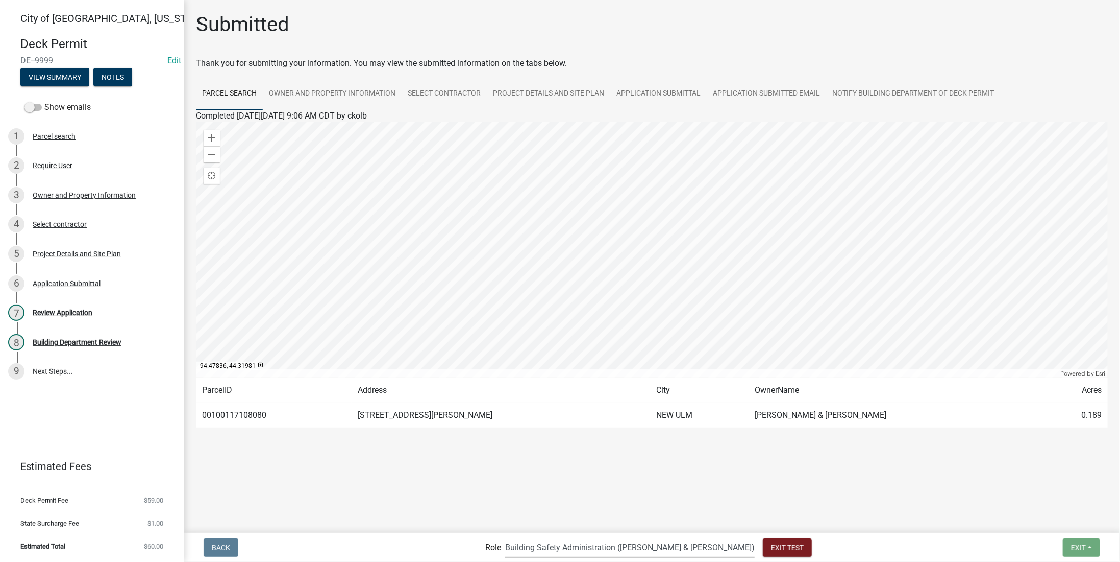
click at [631, 512] on select "Applicant Admin Building ([PERSON_NAME] & [PERSON_NAME]) Building Safety Admini…" at bounding box center [630, 546] width 250 height 21
select select "af95025d-b44f-4367-9798-e31ebf5850b8"
click at [547, 512] on select "Applicant Admin Building ([PERSON_NAME] & [PERSON_NAME]) Building Safety Admini…" at bounding box center [630, 546] width 250 height 21
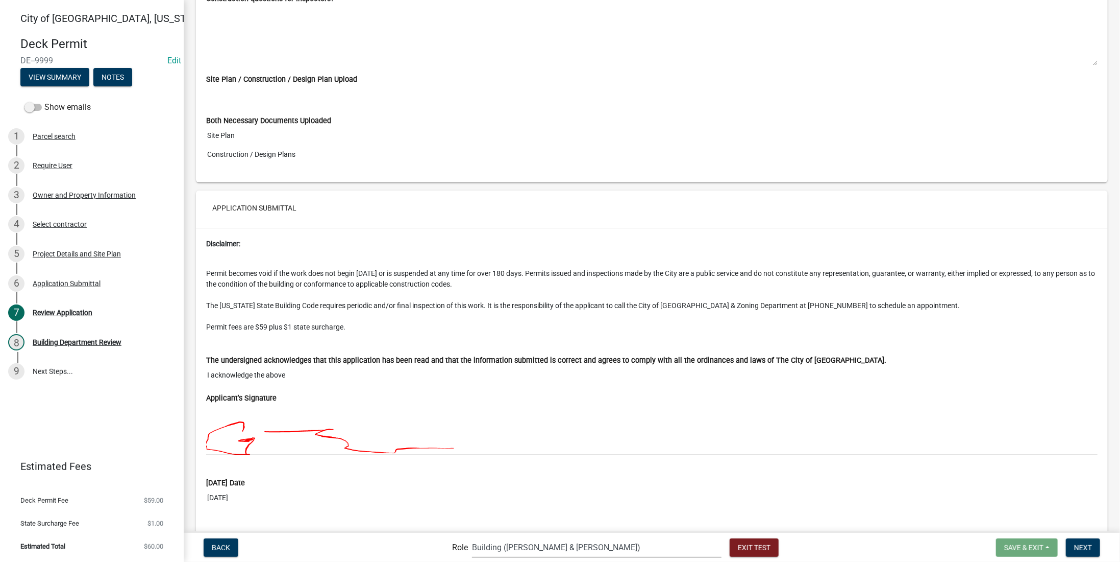
scroll to position [2333, 0]
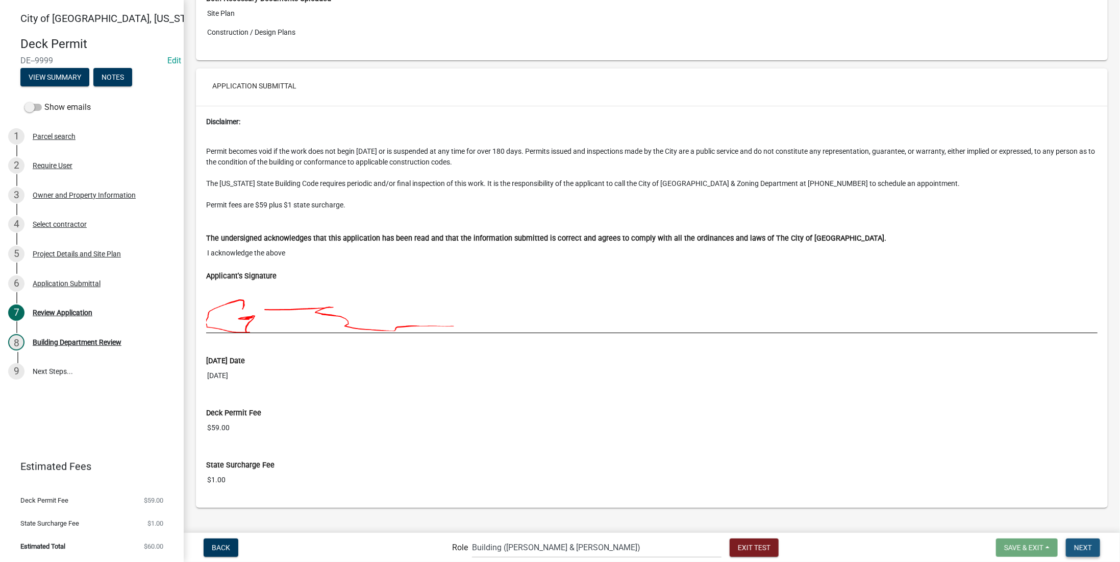
click at [857, 512] on span "Next" at bounding box center [1084, 547] width 18 height 8
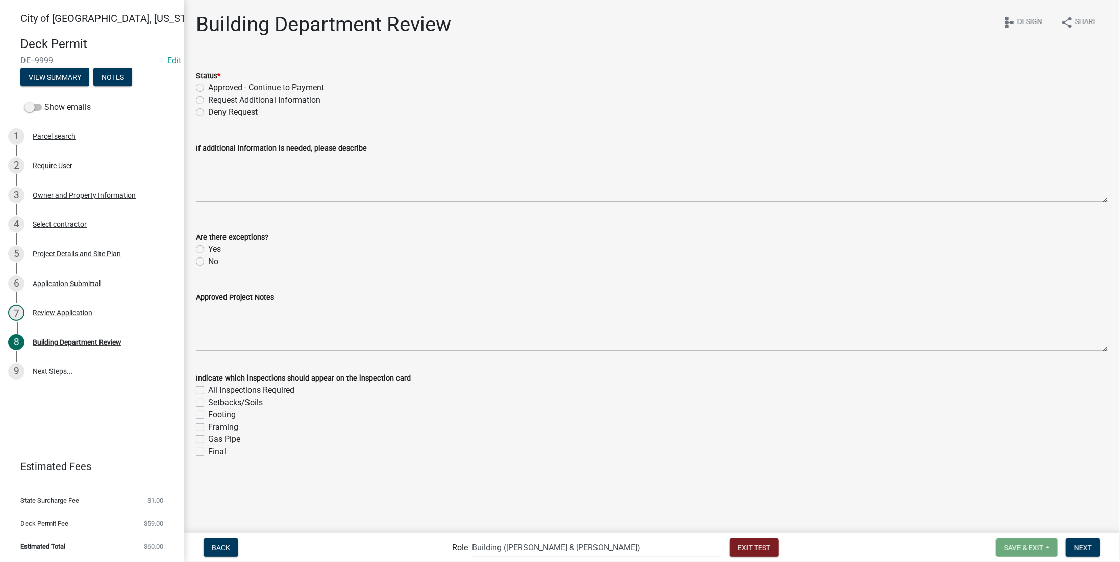
click at [274, 101] on label "Request Additional Information" at bounding box center [264, 100] width 112 height 12
click at [215, 101] on input "Request Additional Information" at bounding box center [211, 97] width 7 height 7
radio input "true"
click at [272, 86] on label "Approved - Continue to Payment" at bounding box center [266, 88] width 116 height 12
click at [215, 86] on input "Approved - Continue to Payment" at bounding box center [211, 85] width 7 height 7
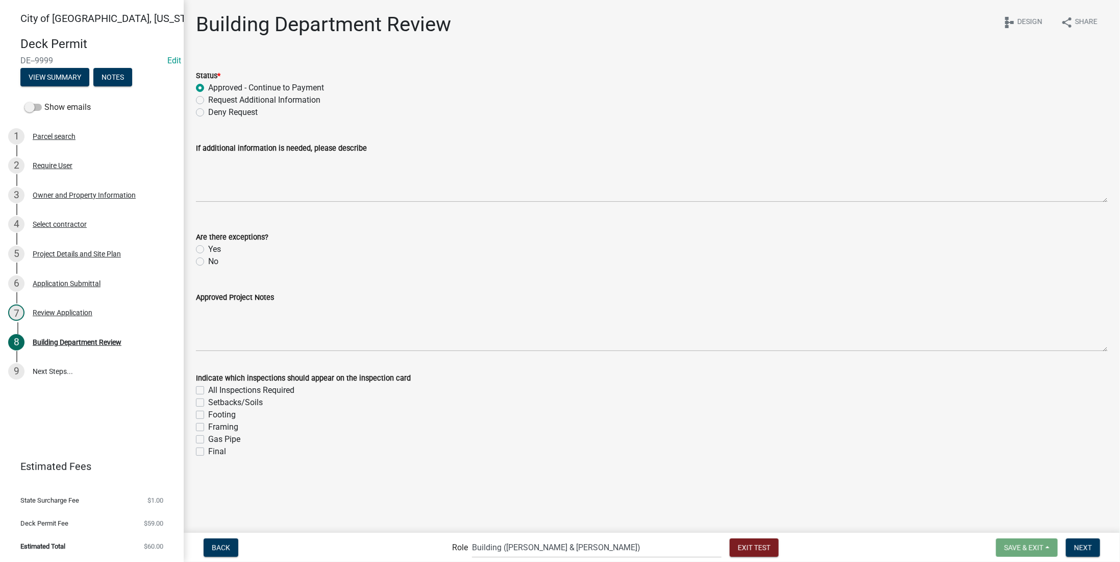
radio input "true"
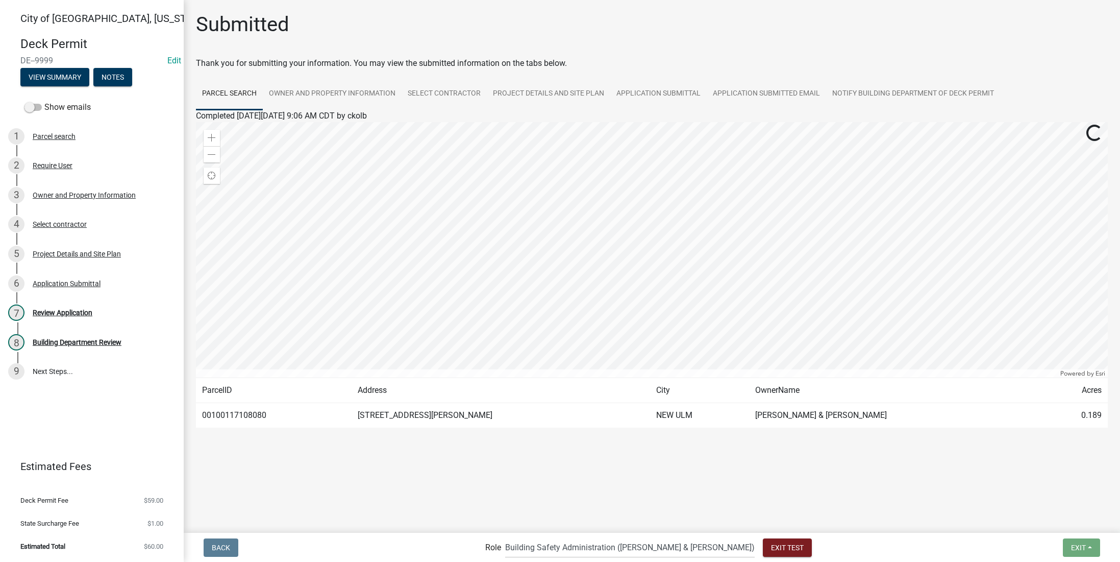
select select "f033d884-6338-479b-9dad-eda649eb02d5"
click at [69, 79] on button "View Summary" at bounding box center [54, 77] width 69 height 18
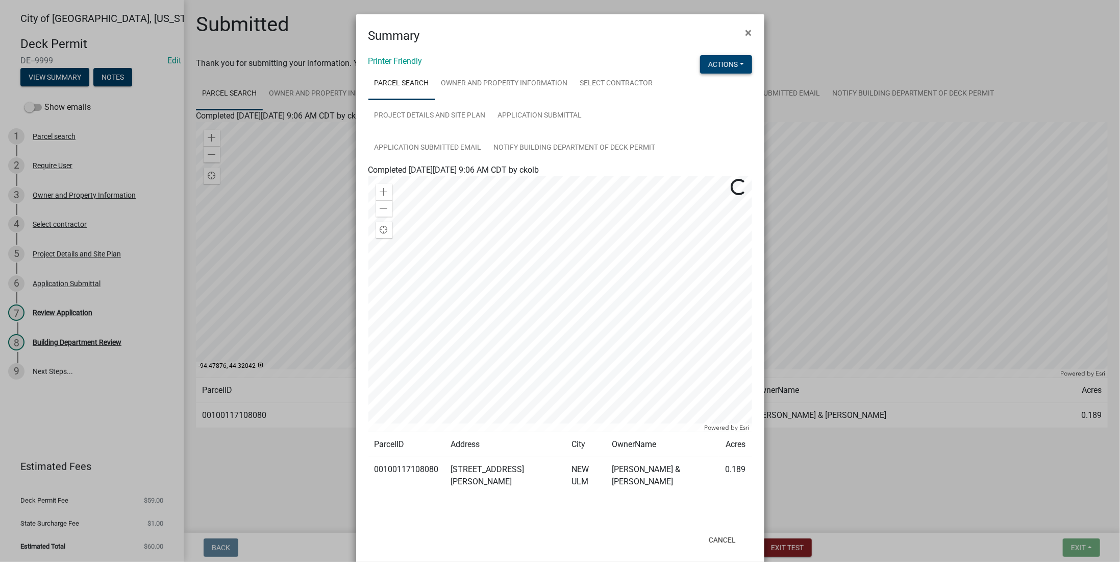
click at [729, 67] on button "Actions" at bounding box center [726, 64] width 52 height 18
click at [722, 91] on link "View Application Workflow" at bounding box center [760, 91] width 120 height 25
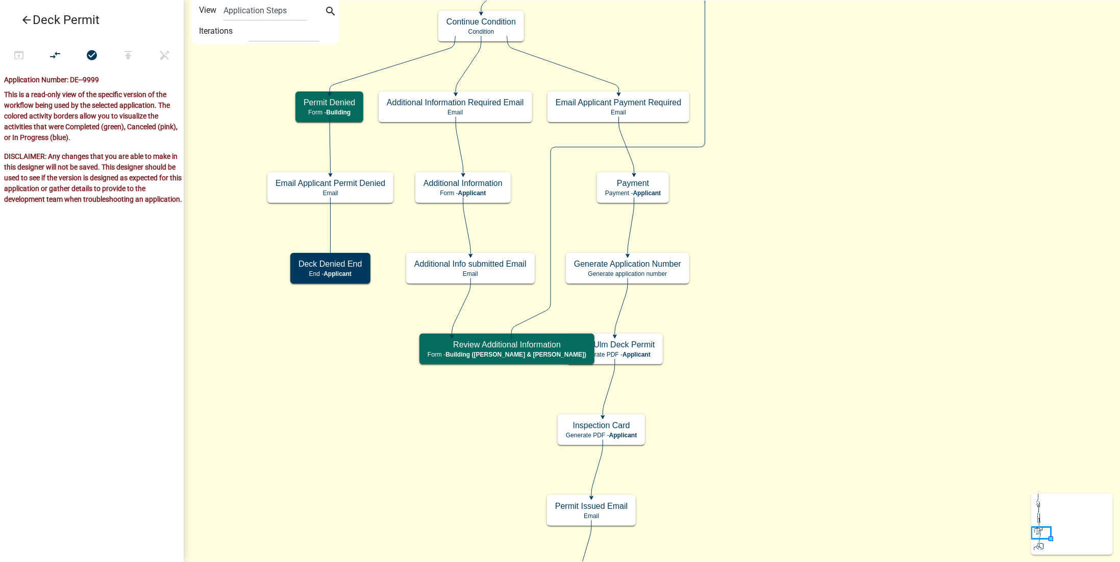
click at [738, 235] on icon "Start Start - Applicant Owner and Property Information Form - Applicant Parcel …" at bounding box center [652, 545] width 936 height 1089
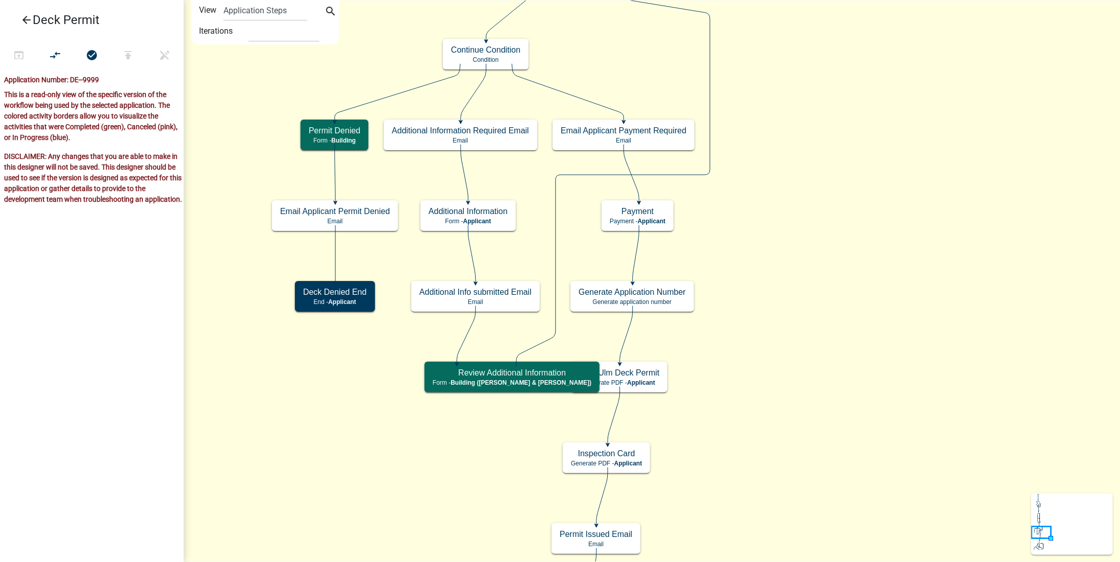
click at [719, 288] on icon "Start Start - Applicant Owner and Property Information Form - Applicant Parcel …" at bounding box center [652, 559] width 936 height 1116
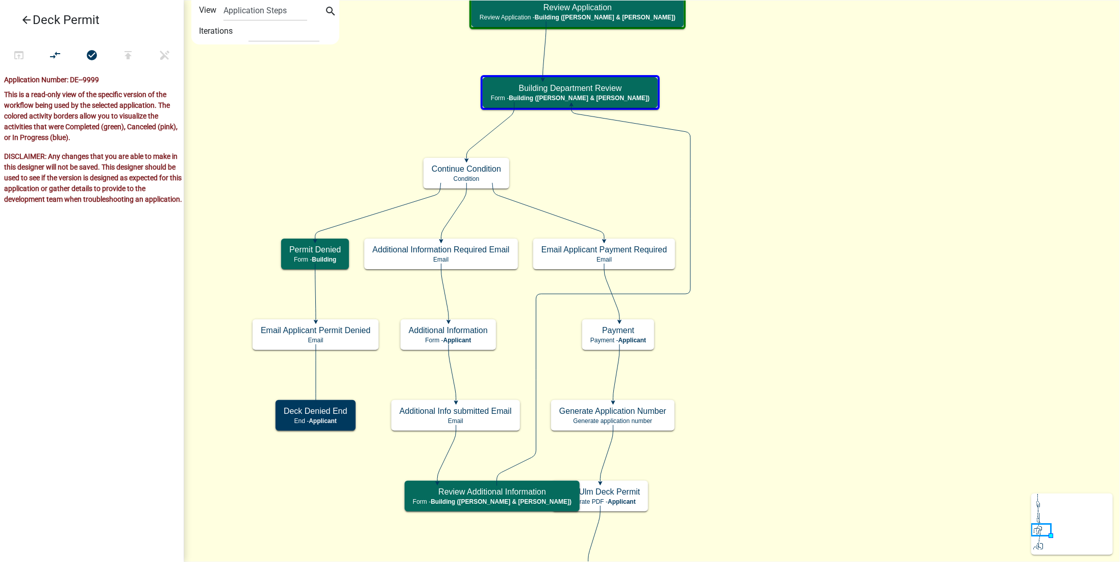
click at [21, 19] on icon "arrow_back" at bounding box center [26, 21] width 12 height 14
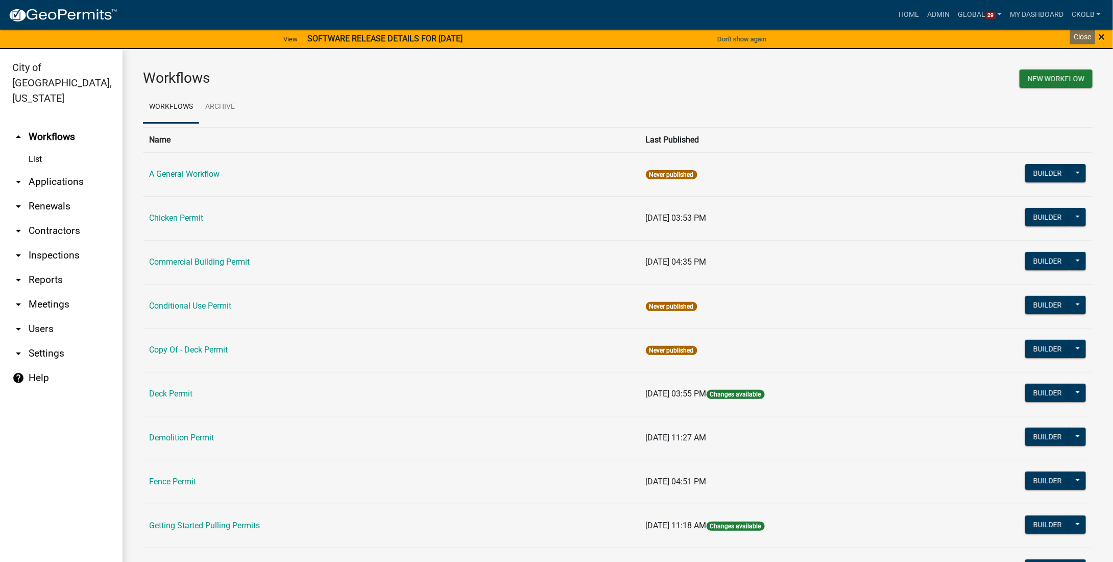
click at [1104, 35] on span "×" at bounding box center [1102, 37] width 7 height 14
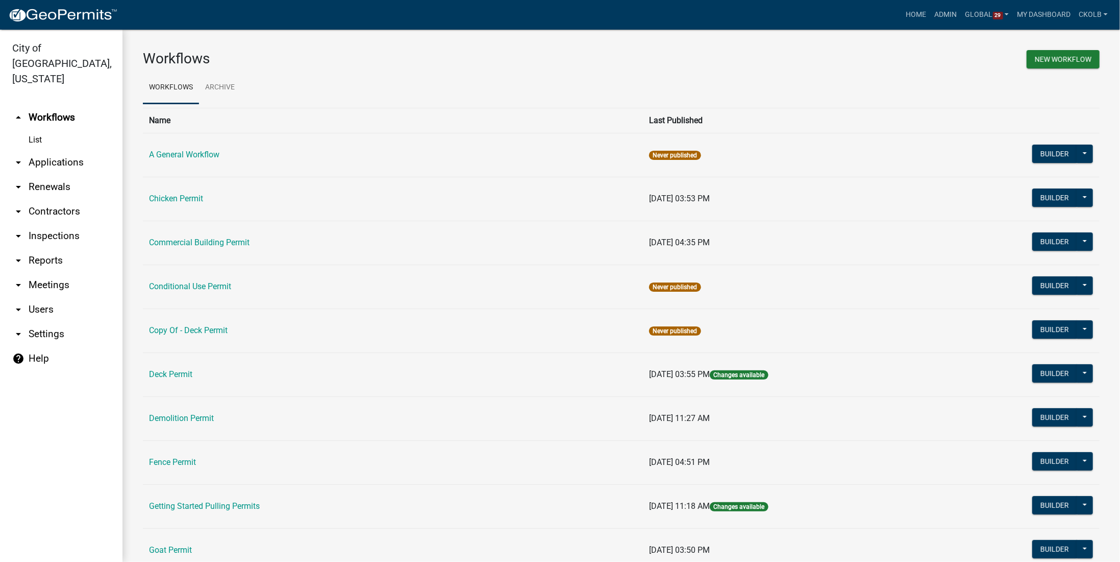
click at [293, 57] on h3 "Workflows" at bounding box center [378, 58] width 471 height 17
click at [16, 303] on icon "arrow_drop_down" at bounding box center [18, 309] width 12 height 12
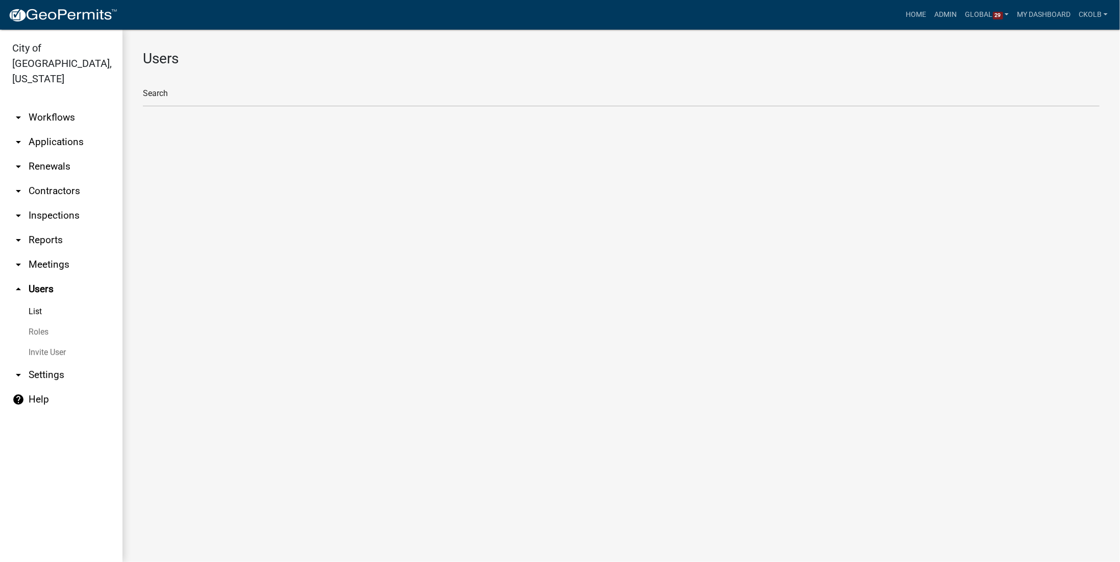
click at [22, 283] on icon "arrow_drop_up" at bounding box center [18, 289] width 12 height 12
click at [17, 283] on icon "arrow_drop_up" at bounding box center [18, 289] width 12 height 12
click at [39, 322] on link "Roles" at bounding box center [61, 332] width 123 height 20
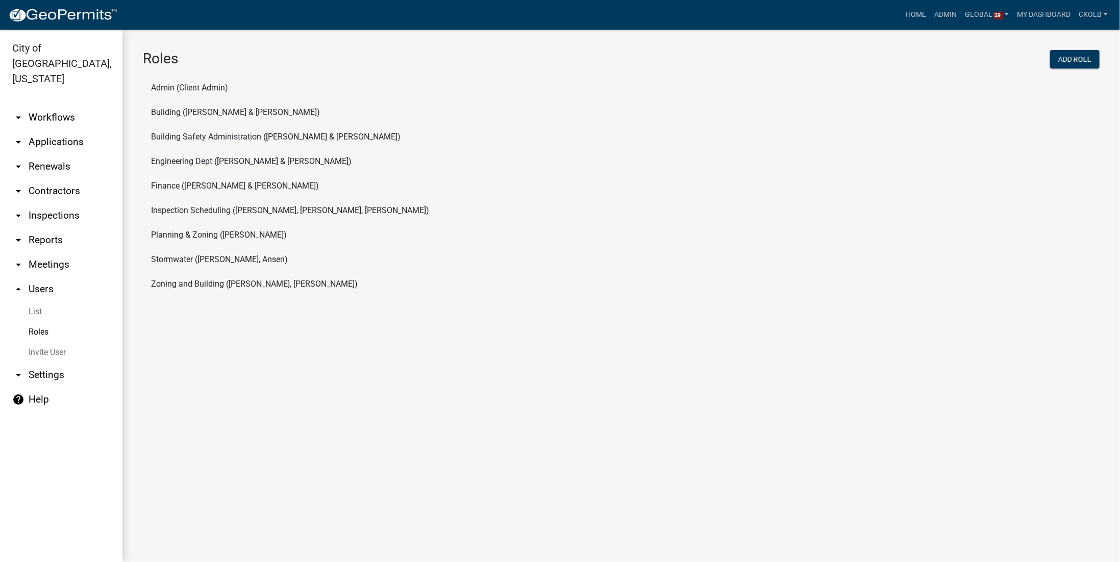
click at [60, 110] on link "arrow_drop_down Workflows" at bounding box center [61, 117] width 123 height 25
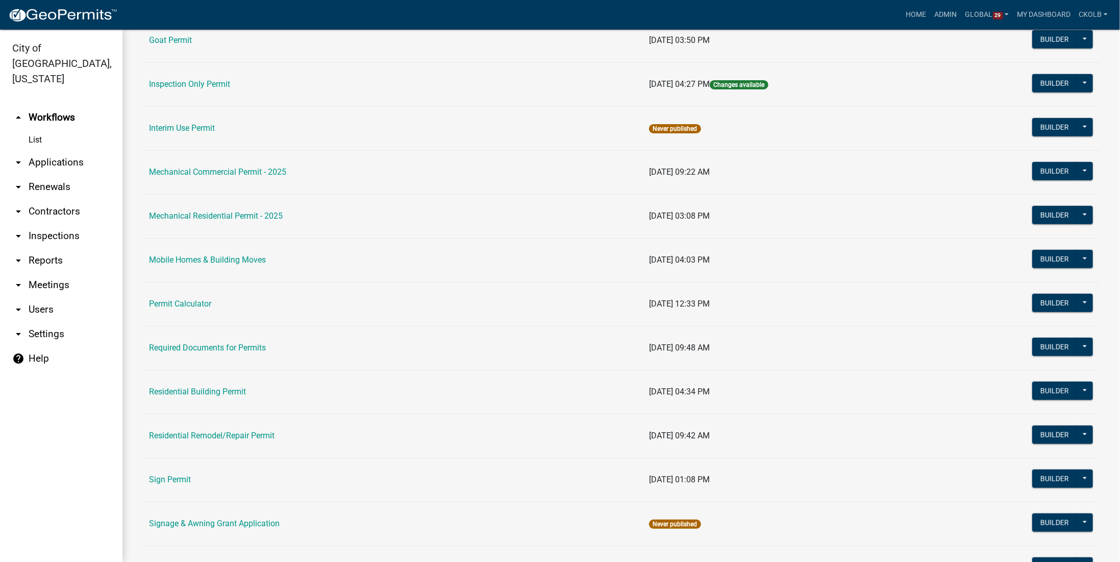
scroll to position [562, 0]
